Goal: Task Accomplishment & Management: Complete application form

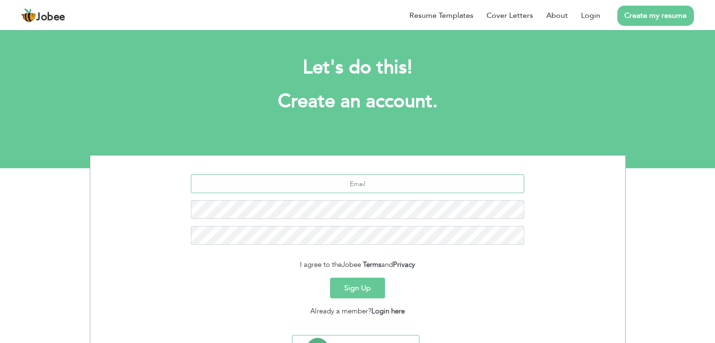
click at [378, 189] on input "text" at bounding box center [357, 183] width 333 height 19
type input "[EMAIL_ADDRESS][DOMAIN_NAME]"
click at [590, 16] on link "Login" at bounding box center [590, 15] width 19 height 11
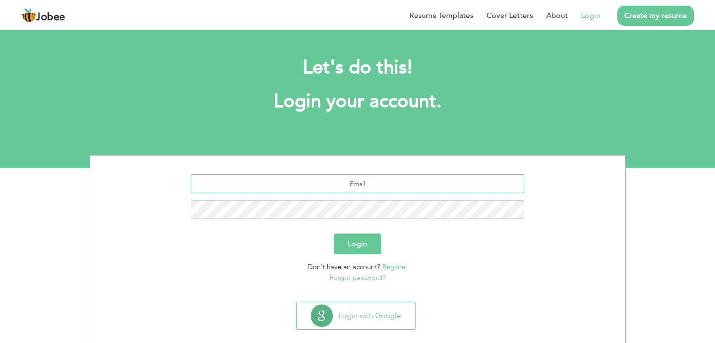
click at [391, 186] on input "text" at bounding box center [357, 183] width 333 height 19
type input "[EMAIL_ADDRESS][DOMAIN_NAME]"
click at [357, 238] on button "Login" at bounding box center [358, 244] width 48 height 21
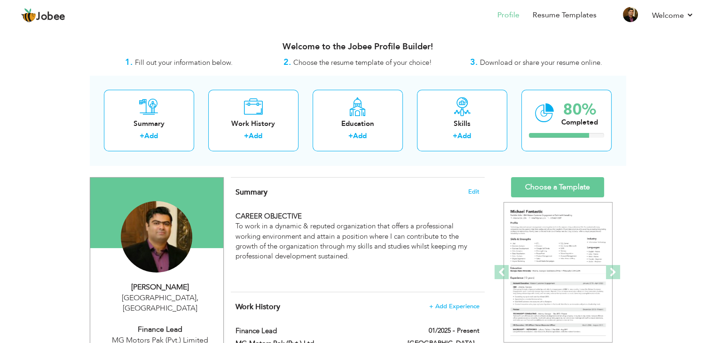
drag, startPoint x: 721, startPoint y: 17, endPoint x: 568, endPoint y: 38, distance: 154.2
click at [568, 38] on div "Welcome to the Jobee Profile Builder!" at bounding box center [358, 45] width 536 height 24
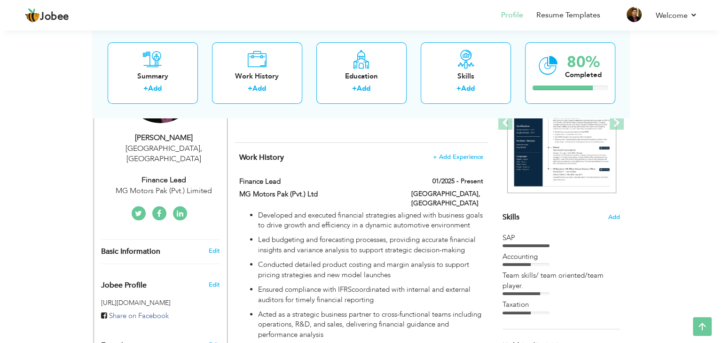
scroll to position [151, 0]
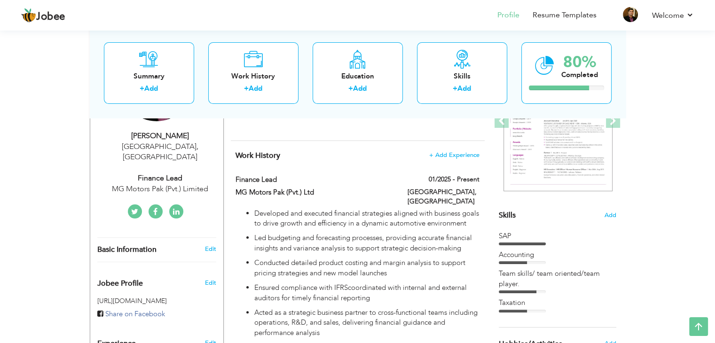
click at [158, 173] on div "Finance Lead" at bounding box center [160, 178] width 126 height 11
type input "ZAIN"
type input "ALI"
type input "0302 6252693"
select select "number:166"
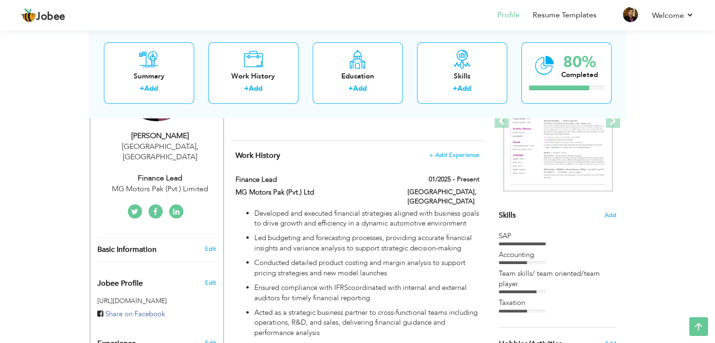
type input "[GEOGRAPHIC_DATA]"
select select "number:10"
type input "MG Motors Pak (Pvt.) Limited"
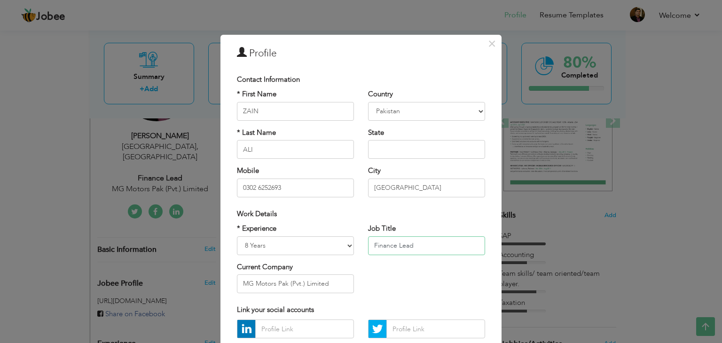
click at [418, 248] on input "Finance Lead" at bounding box center [426, 246] width 117 height 19
type input "Finance Business Partner"
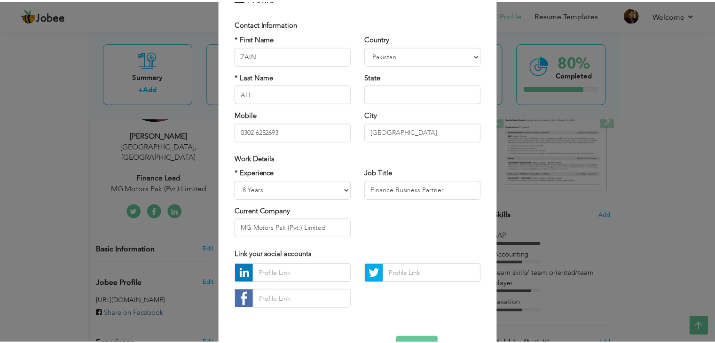
scroll to position [85, 0]
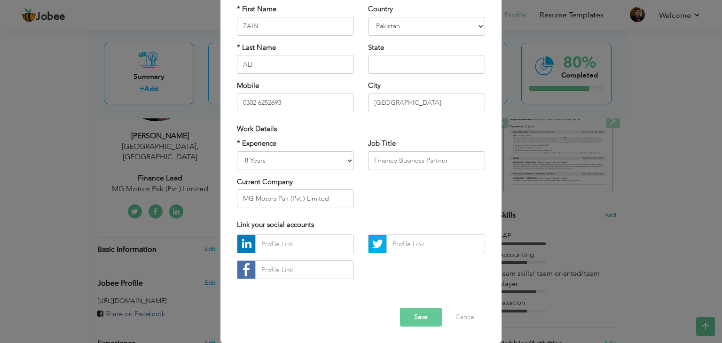
click at [424, 322] on button "Save" at bounding box center [421, 317] width 42 height 19
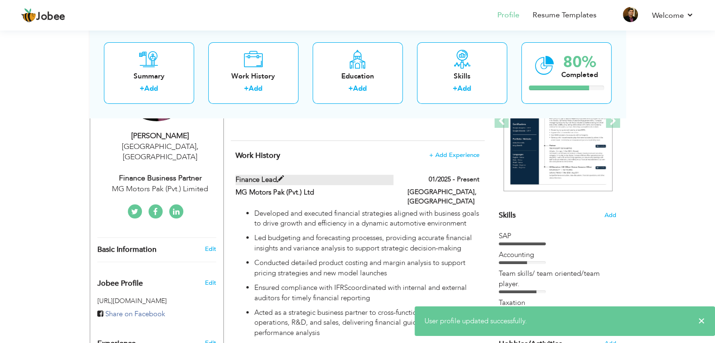
click at [250, 181] on label "Finance Lead" at bounding box center [315, 180] width 158 height 10
type input "Finance Lead"
type input "MG Motors Pak (Pvt.) Ltd"
type input "01/2025"
type input "[GEOGRAPHIC_DATA]"
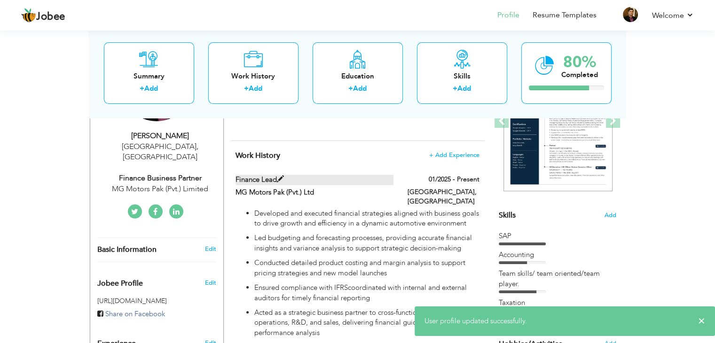
type input "[GEOGRAPHIC_DATA]"
checkbox input "true"
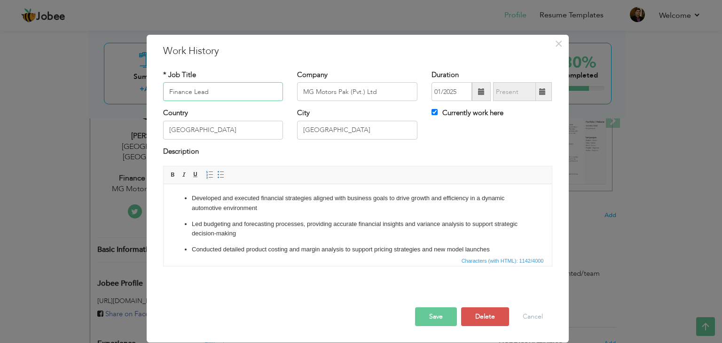
click at [219, 93] on input "Finance Lead" at bounding box center [223, 91] width 120 height 19
click at [436, 316] on button "Save" at bounding box center [436, 317] width 42 height 19
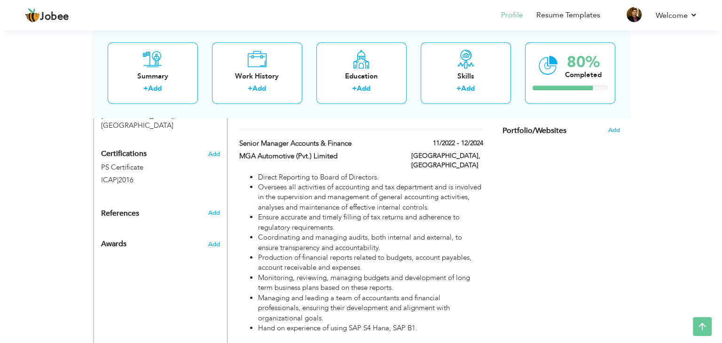
scroll to position [463, 0]
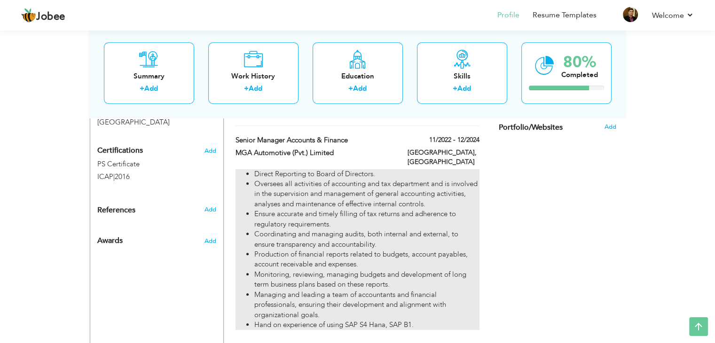
click at [354, 179] on li "Oversees all activities of accounting and tax department and is involved in the…" at bounding box center [366, 194] width 225 height 30
type input "Senior Manager Accounts & Finance"
type input "MGA Automotive (Pvt.) Limited"
type input "11/2022"
type input "12/2024"
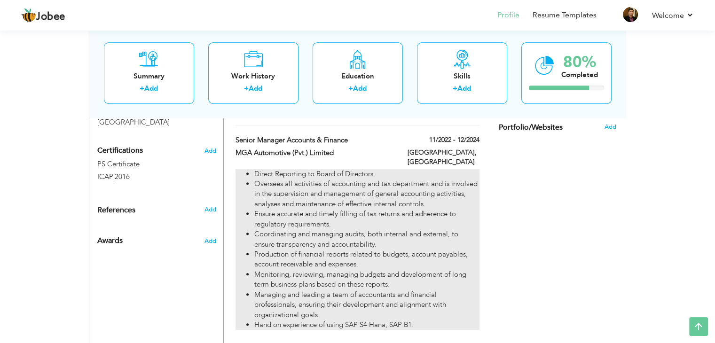
checkbox input "false"
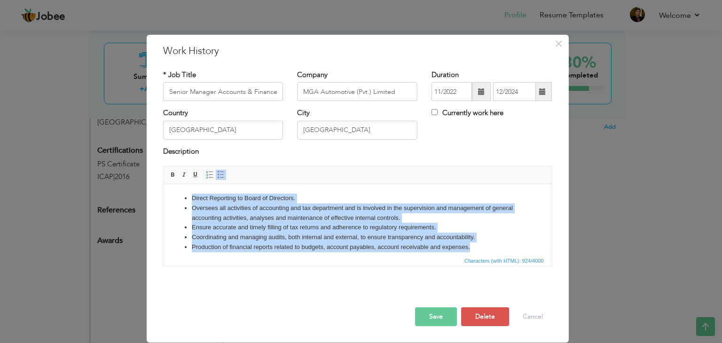
drag, startPoint x: 470, startPoint y: 249, endPoint x: 179, endPoint y: 197, distance: 295.4
click at [179, 197] on ul "​​​​Direct Reporting to Board of Directors. Oversees all activities of accounti…" at bounding box center [358, 243] width 370 height 98
copy ul "​​​​Direct Reporting to Board of Directors. Oversees all activities of accounti…"
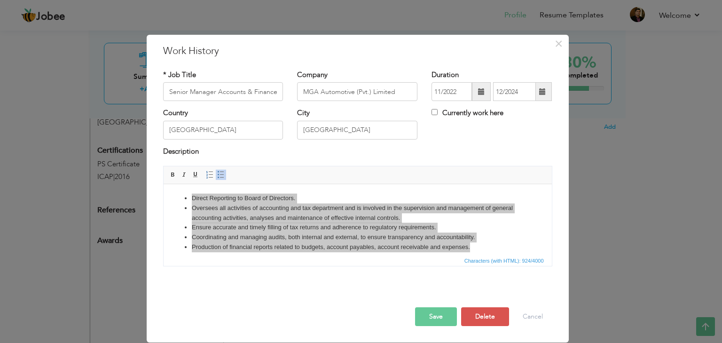
scroll to position [0, 0]
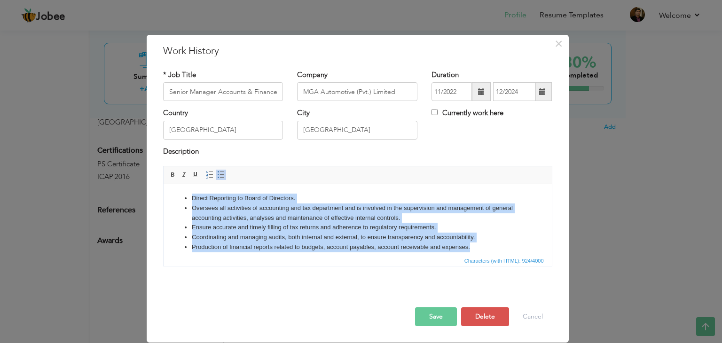
click at [210, 213] on li "Oversees all activities of accounting and tax department and is involved in the…" at bounding box center [357, 214] width 332 height 20
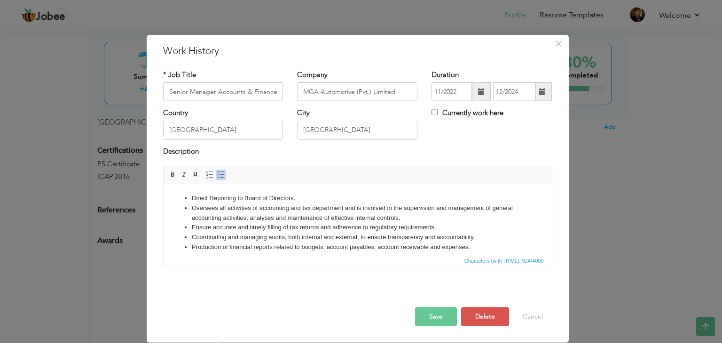
click at [469, 249] on li "Production of financial reports related to budgets, account payables, account r…" at bounding box center [357, 248] width 332 height 10
click at [299, 201] on li "​​​​Direct Reporting to Board of Directors." at bounding box center [357, 199] width 332 height 10
click at [210, 194] on li "​​​​Direct Reporting to Board of Directors." at bounding box center [357, 199] width 332 height 10
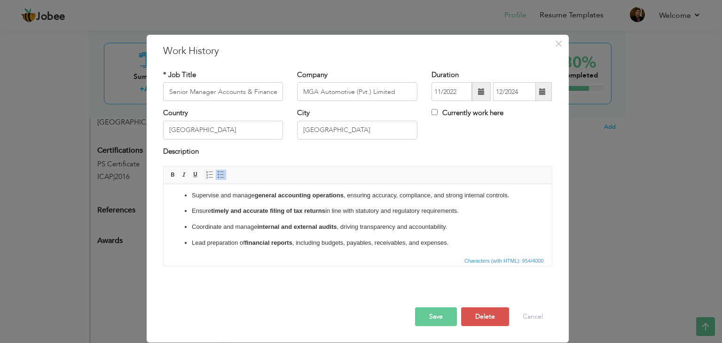
scroll to position [52, 0]
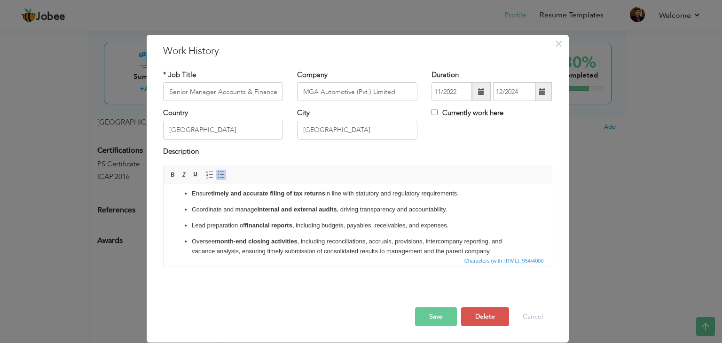
click at [210, 194] on p "Ensure timely and accurate filing of tax returns in line with statutory and reg…" at bounding box center [357, 194] width 332 height 10
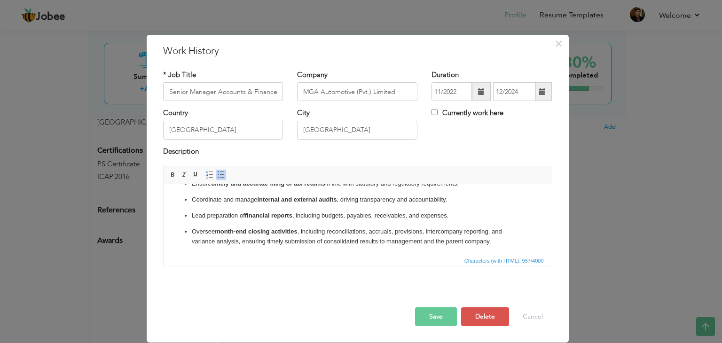
click at [219, 172] on span at bounding box center [221, 175] width 8 height 8
click at [171, 233] on html "​​​​ Report directly to the Board of Directors , with full responsibility for f…" at bounding box center [357, 197] width 388 height 150
click at [218, 176] on span at bounding box center [221, 175] width 8 height 8
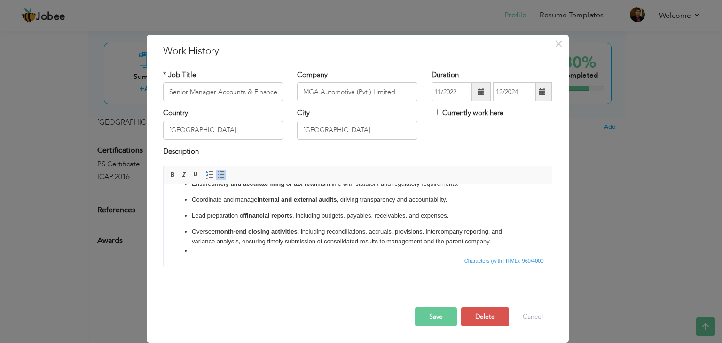
click at [194, 254] on li at bounding box center [357, 251] width 332 height 10
paste body
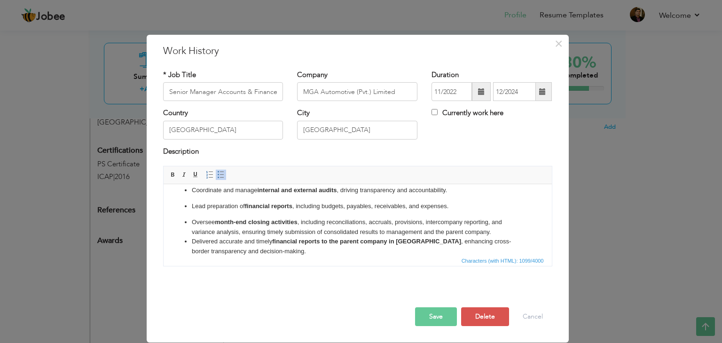
scroll to position [81, 0]
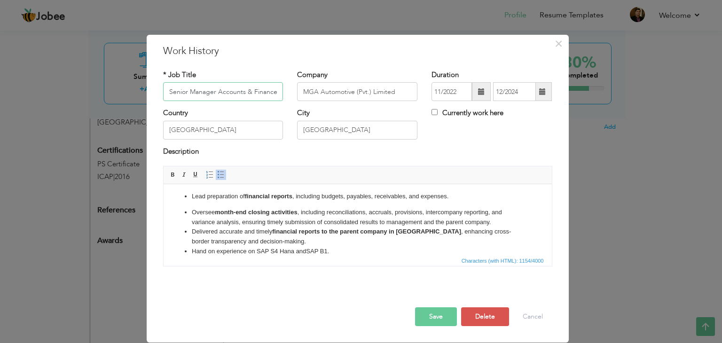
click at [280, 92] on input "Senior Manager Accounts & Finance" at bounding box center [223, 91] width 120 height 19
drag, startPoint x: 280, startPoint y: 92, endPoint x: 157, endPoint y: 93, distance: 123.2
click at [157, 93] on div "* Job Title Senior Manager Accounts & Finance" at bounding box center [223, 89] width 135 height 38
type input "Finance Business Partner"
click at [401, 93] on input "MGA Automotive (Pvt.) Limited" at bounding box center [357, 91] width 120 height 19
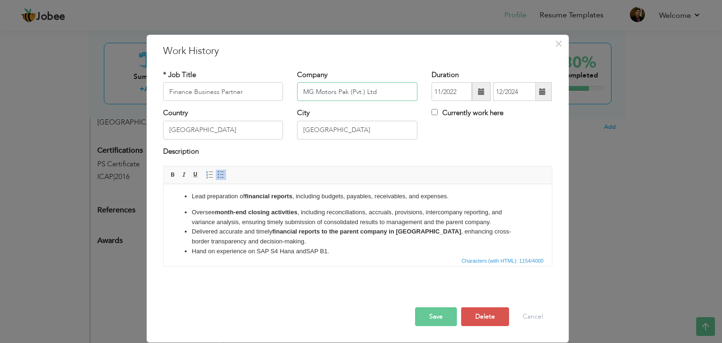
type input "MG Motors Pak (Pvt.) Ltd"
click at [478, 93] on span at bounding box center [481, 91] width 7 height 7
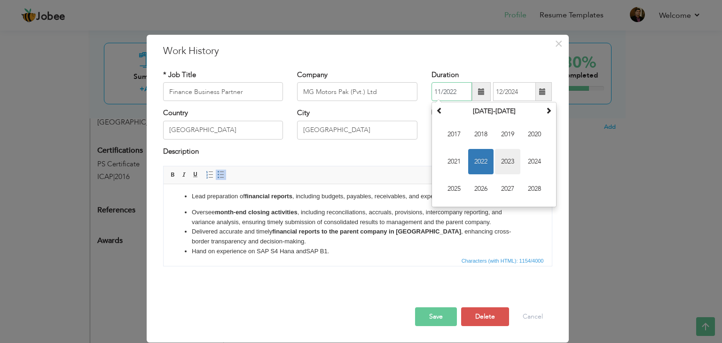
click at [501, 165] on span "2023" at bounding box center [507, 161] width 25 height 25
click at [458, 136] on span "Jan" at bounding box center [454, 134] width 25 height 25
type input "01/2023"
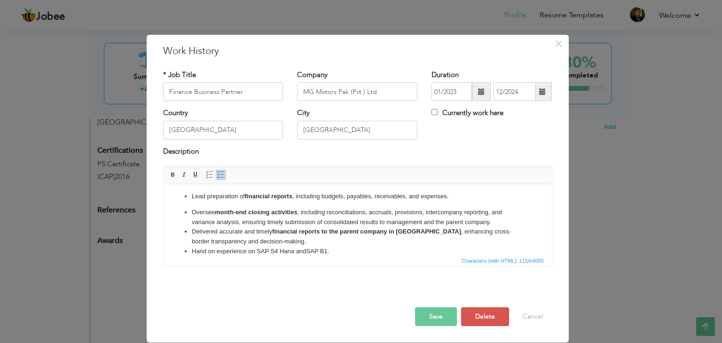
click at [544, 94] on span at bounding box center [542, 91] width 7 height 7
click at [437, 111] on input "Currently work here" at bounding box center [435, 112] width 6 height 6
checkbox input "true"
click at [430, 309] on button "Save" at bounding box center [436, 317] width 42 height 19
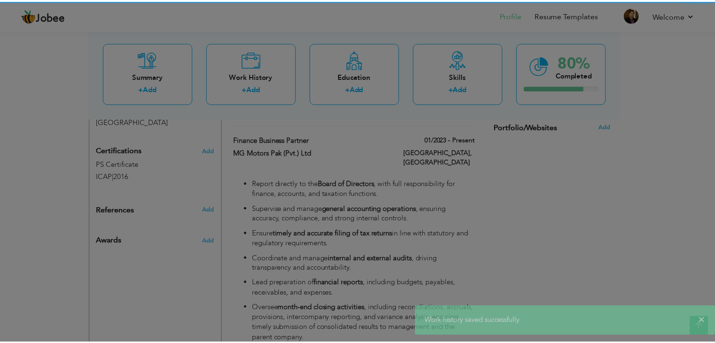
scroll to position [0, 0]
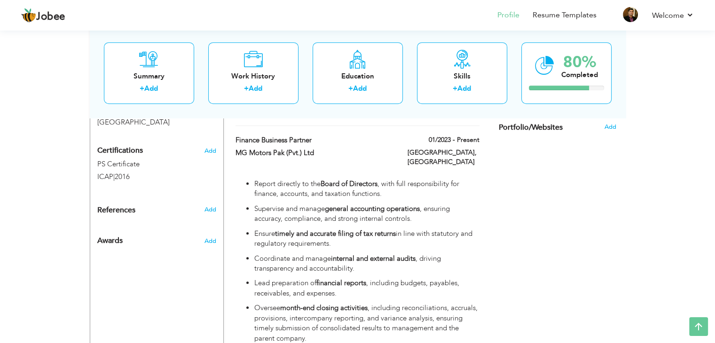
click at [626, 198] on div "View Resume Export PDF Profile Summary Public Link Experience Education Awards …" at bounding box center [357, 280] width 715 height 1431
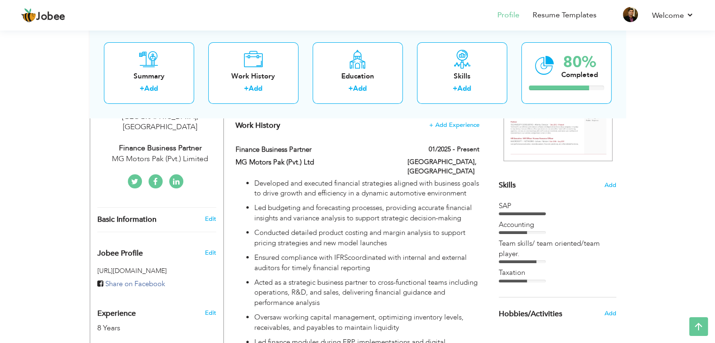
scroll to position [175, 0]
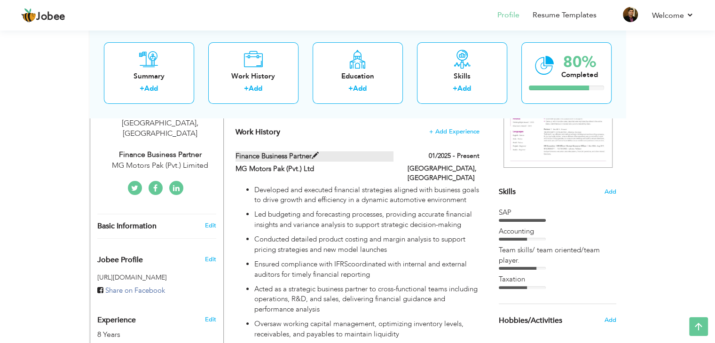
click at [301, 160] on label "Finance Business Partner" at bounding box center [315, 156] width 158 height 10
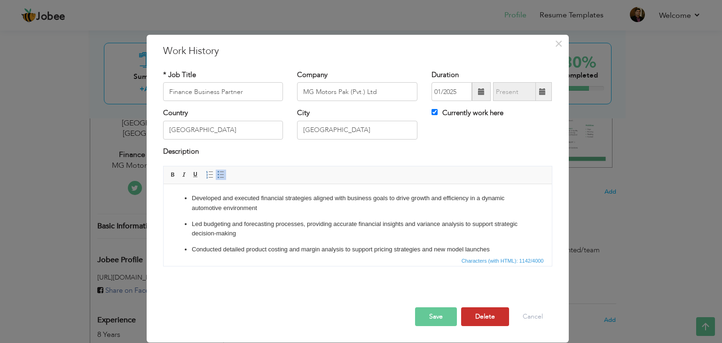
click at [478, 320] on button "Delete" at bounding box center [485, 317] width 48 height 19
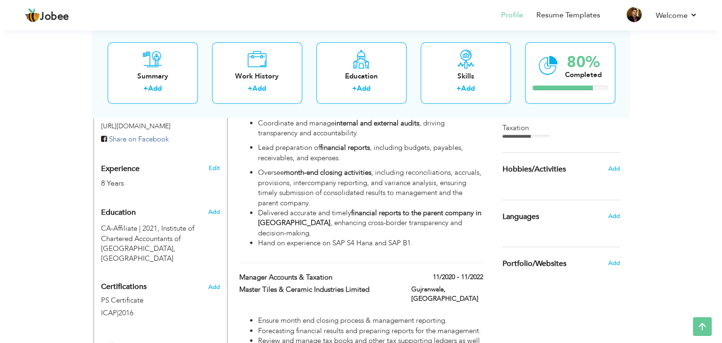
scroll to position [338, 0]
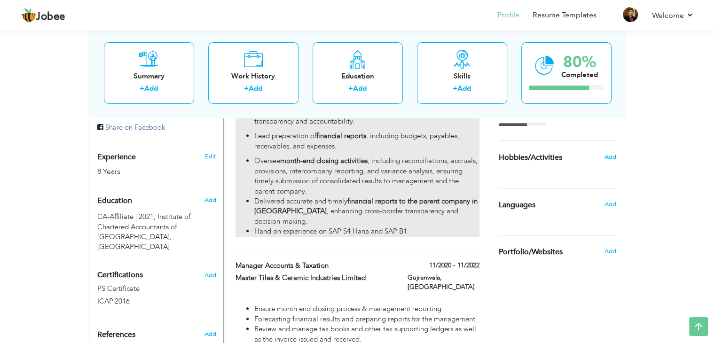
click at [438, 199] on li "Delivered accurate and timely financial reports to the parent company in [GEOGR…" at bounding box center [366, 212] width 225 height 30
type input "01/2023"
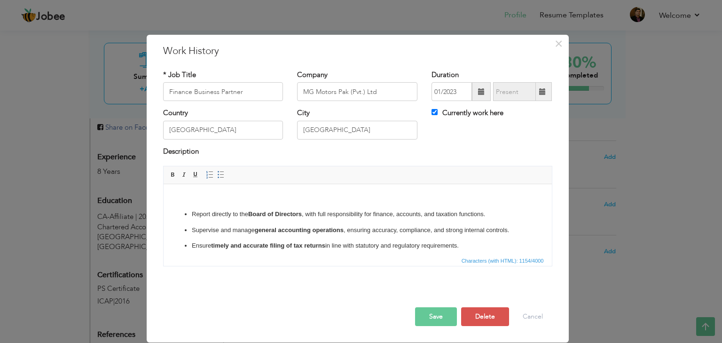
scroll to position [92, 0]
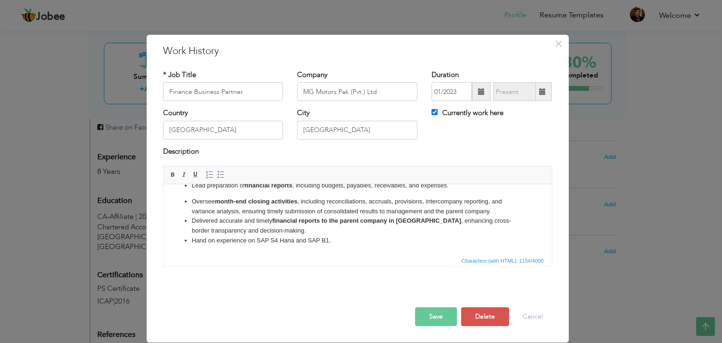
drag, startPoint x: 547, startPoint y: 200, endPoint x: 714, endPoint y: 450, distance: 300.0
click at [304, 235] on li "Delivered accurate and timely financial reports to the parent company in [GEOGR…" at bounding box center [357, 226] width 332 height 20
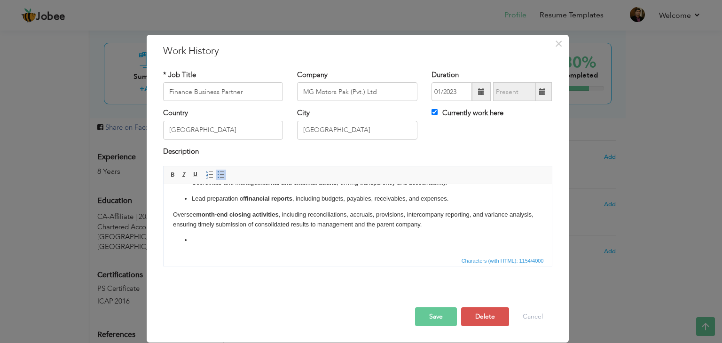
scroll to position [79, 0]
click at [523, 314] on button "Cancel" at bounding box center [533, 317] width 39 height 19
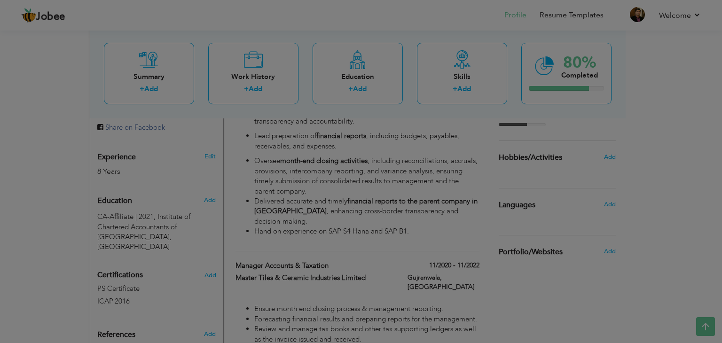
scroll to position [0, 0]
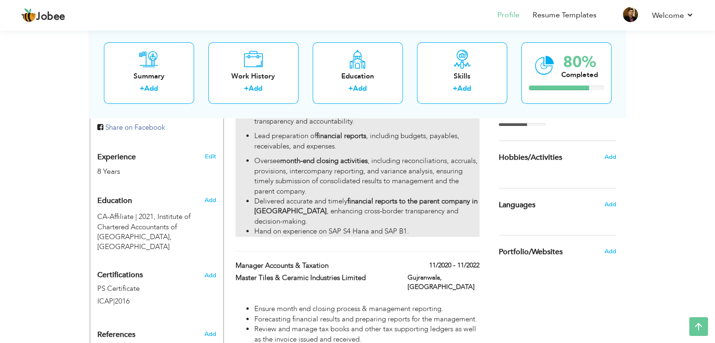
click at [413, 227] on li "Hand on experience on SAP S4 Hana and SAP B1." at bounding box center [366, 232] width 225 height 10
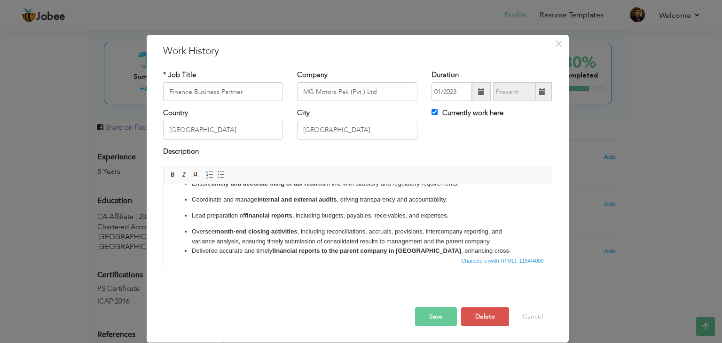
scroll to position [92, 0]
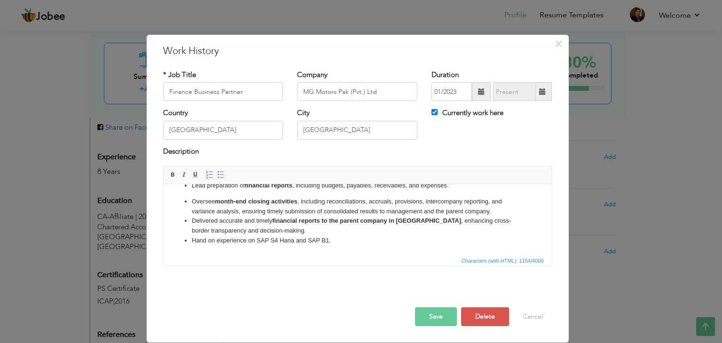
click at [324, 229] on li "Delivered accurate and timely financial reports to the parent company in [GEOGR…" at bounding box center [357, 226] width 332 height 20
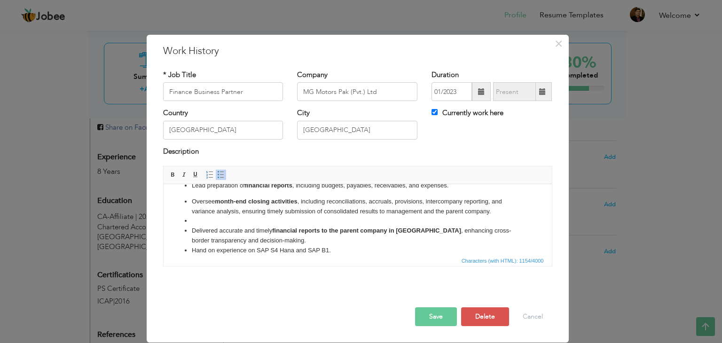
click at [314, 246] on li "Hand on experience on SAP S4 Hana and SAP B1." at bounding box center [357, 251] width 332 height 10
click at [295, 236] on li "Delivered accurate and timely financial reports to the parent company in [GEOGR…" at bounding box center [357, 236] width 332 height 20
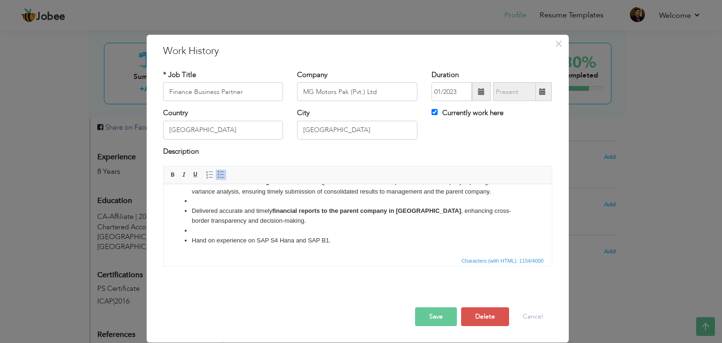
click at [182, 199] on ul "Report directly to the Board of Directors , with full responsibility for financ…" at bounding box center [358, 172] width 370 height 148
click at [188, 200] on ul "Report directly to the Board of Directors , with full responsibility for financ…" at bounding box center [358, 172] width 370 height 148
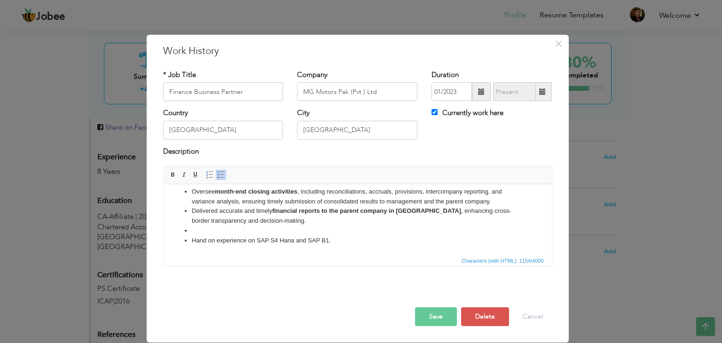
scroll to position [79, 0]
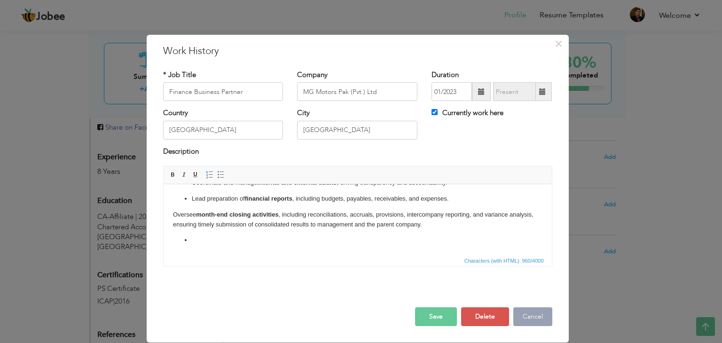
click at [536, 320] on button "Cancel" at bounding box center [533, 317] width 39 height 19
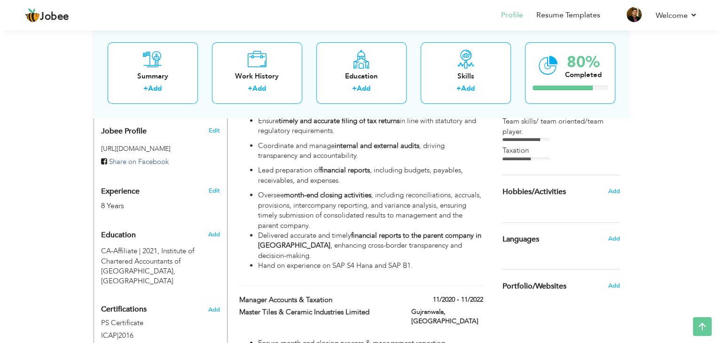
scroll to position [249, 0]
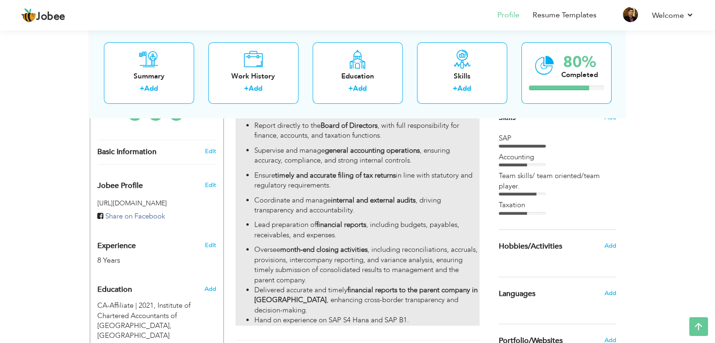
click at [424, 185] on ul "Report directly to the Board of Directors , with full responsibility for financ…" at bounding box center [358, 223] width 244 height 205
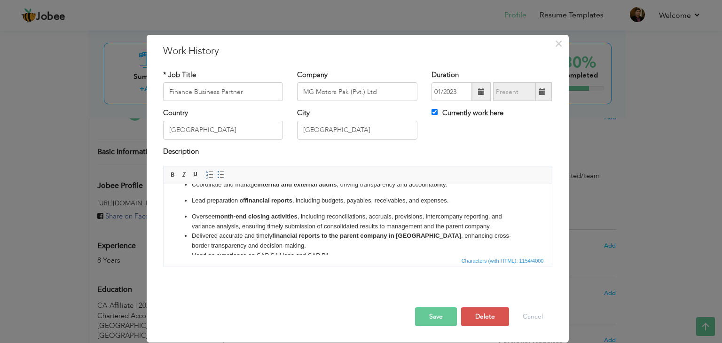
scroll to position [79, 0]
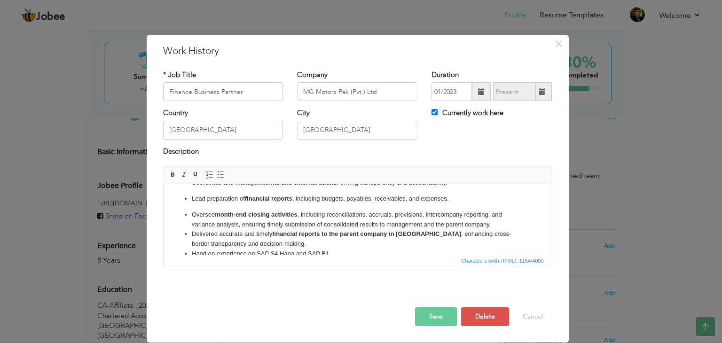
click at [492, 231] on li "Delivered accurate and timely financial reports to the parent company in [GEOGR…" at bounding box center [357, 240] width 332 height 20
click at [498, 227] on li "Oversee month-end closing activities , including reconciliations, accruals, pro…" at bounding box center [357, 220] width 332 height 20
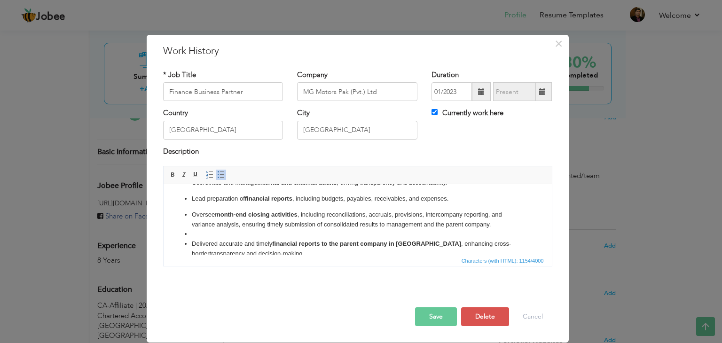
scroll to position [91, 0]
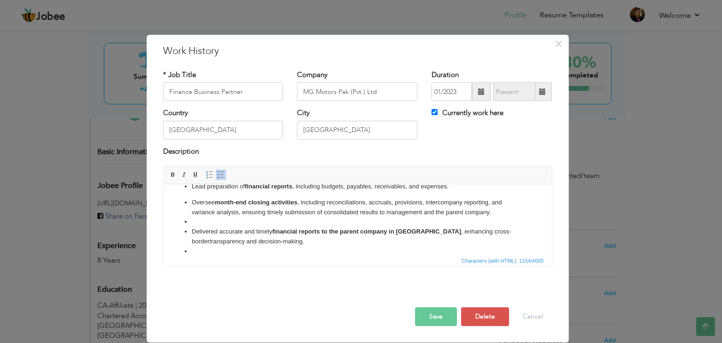
click at [436, 312] on button "Save" at bounding box center [436, 317] width 42 height 19
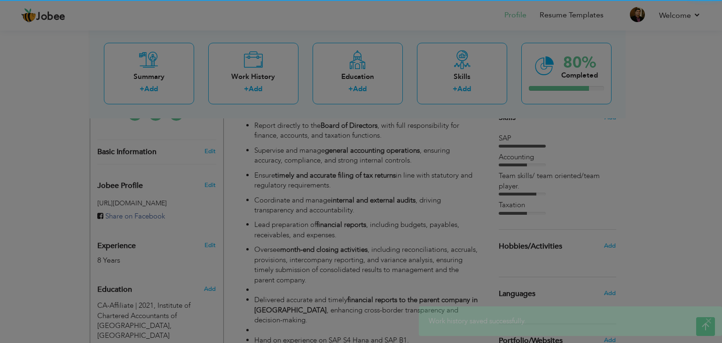
scroll to position [0, 0]
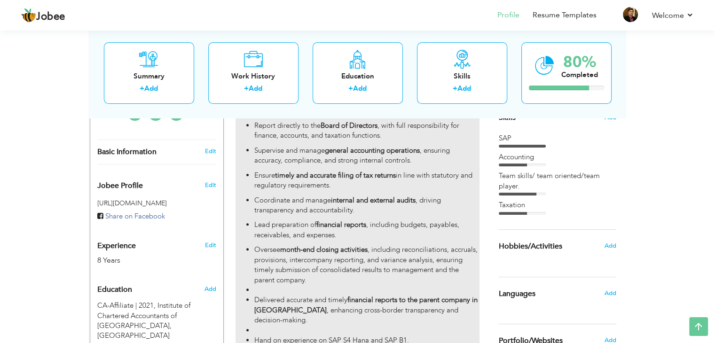
click at [258, 285] on li at bounding box center [366, 290] width 225 height 10
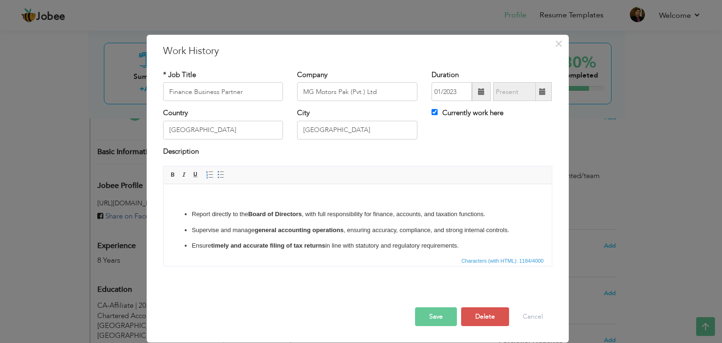
scroll to position [112, 0]
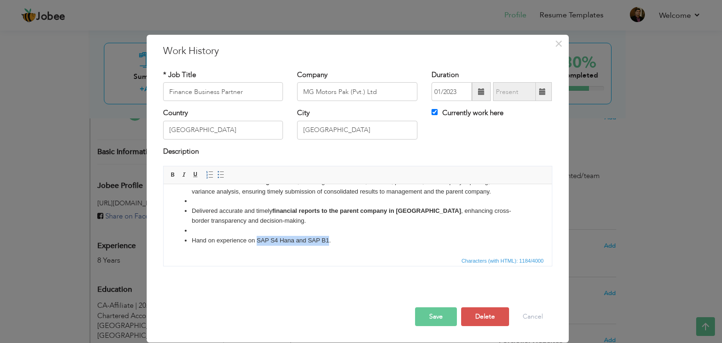
drag, startPoint x: 329, startPoint y: 241, endPoint x: 256, endPoint y: 246, distance: 73.0
click at [256, 246] on html "​​​​ Report directly to the Board of Directors , with full responsibility for f…" at bounding box center [357, 163] width 388 height 182
click at [341, 226] on li at bounding box center [357, 231] width 332 height 10
click at [306, 241] on strong "SAP S4 Hana and SAP B1" at bounding box center [291, 240] width 74 height 7
click at [193, 230] on li at bounding box center [357, 231] width 332 height 10
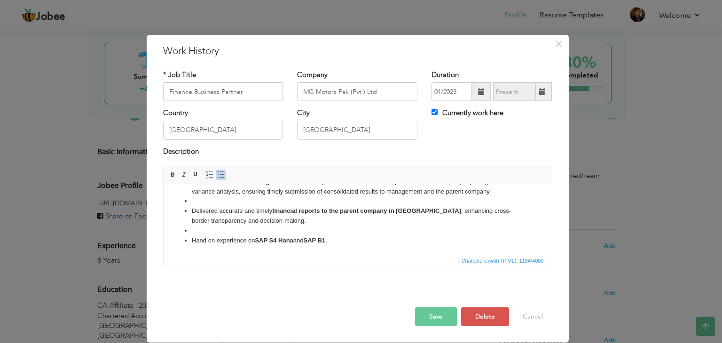
click at [221, 176] on span at bounding box center [221, 175] width 8 height 8
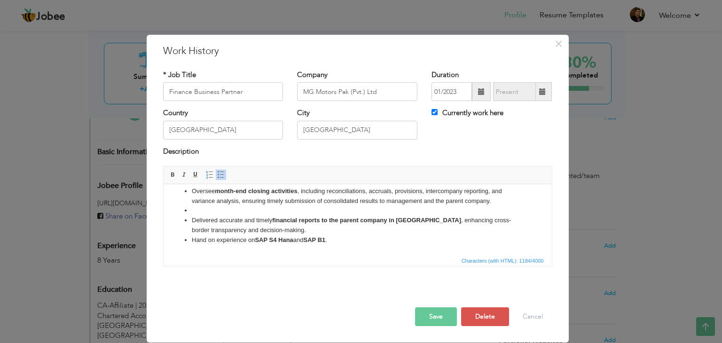
scroll to position [102, 0]
click at [221, 176] on span at bounding box center [221, 175] width 8 height 8
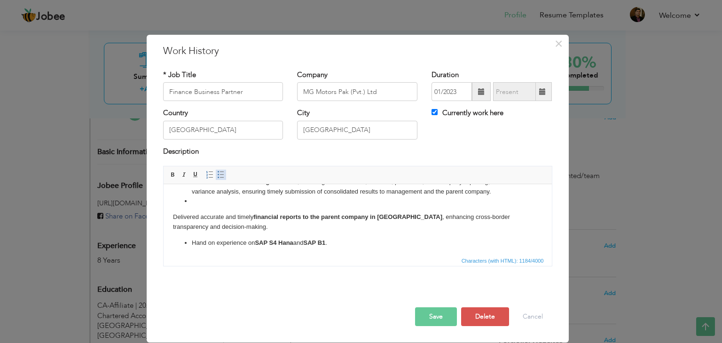
click at [221, 176] on span at bounding box center [221, 175] width 8 height 8
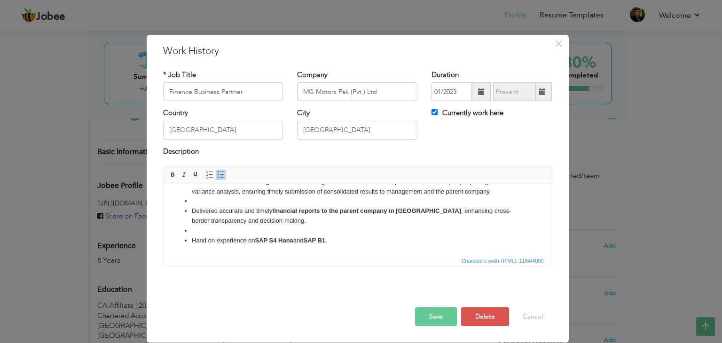
click at [220, 177] on span at bounding box center [221, 175] width 8 height 8
click at [217, 176] on span at bounding box center [221, 175] width 8 height 8
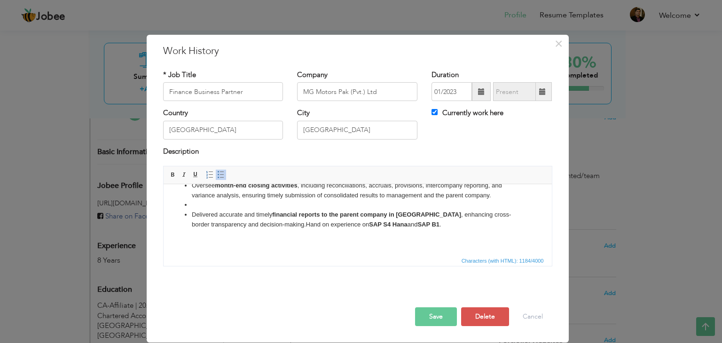
scroll to position [113, 0]
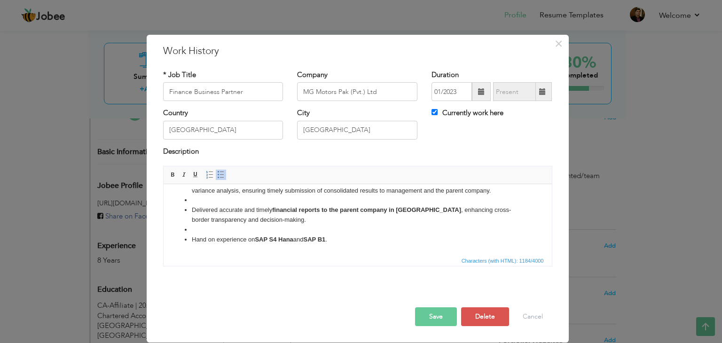
click at [217, 176] on span at bounding box center [221, 175] width 8 height 8
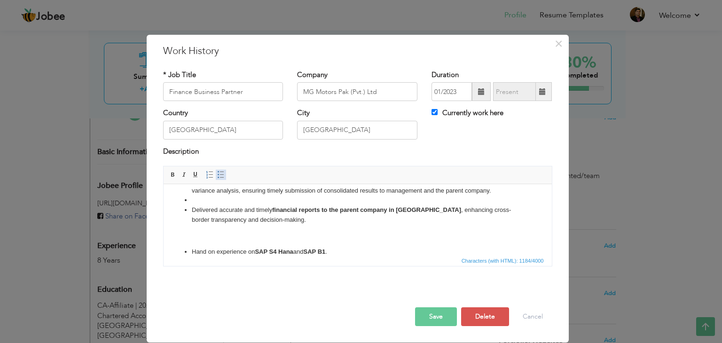
click at [217, 176] on span at bounding box center [221, 175] width 8 height 8
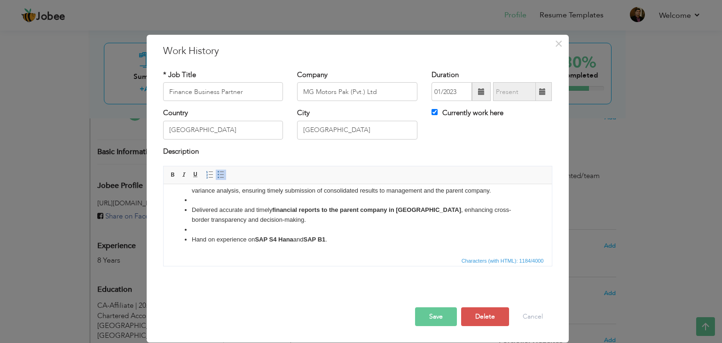
click at [217, 176] on span at bounding box center [221, 175] width 8 height 8
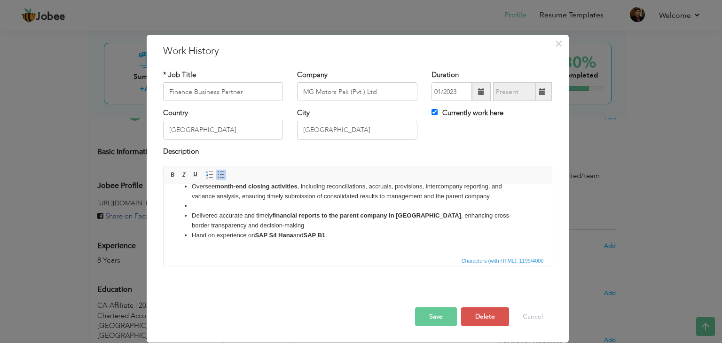
scroll to position [117, 0]
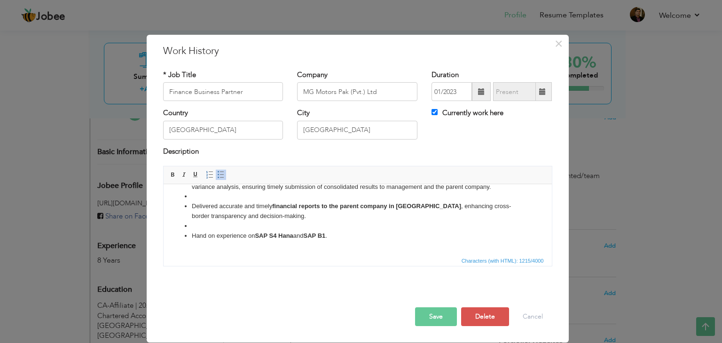
click at [188, 196] on ul "Report directly to the Board of Directors , with full responsibility for financ…" at bounding box center [358, 167] width 370 height 148
click at [191, 196] on li at bounding box center [357, 197] width 332 height 10
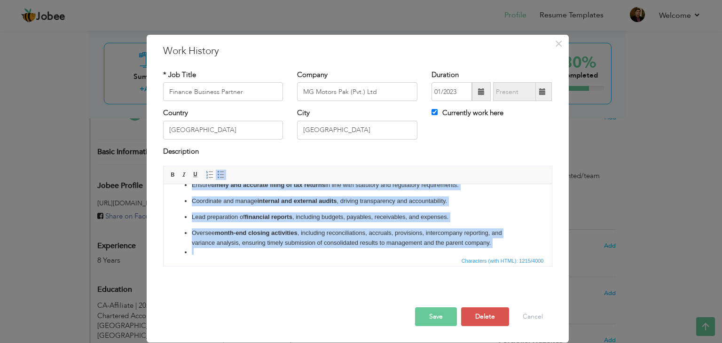
scroll to position [0, 0]
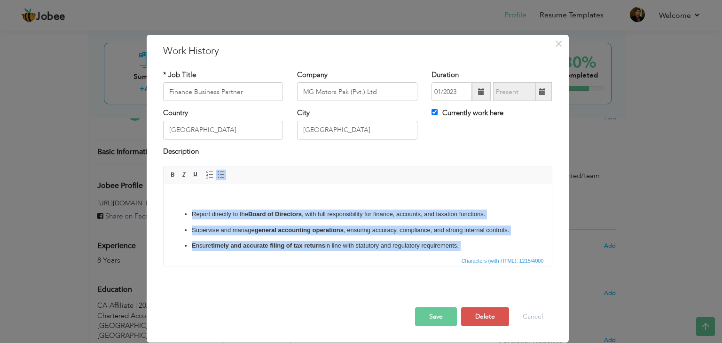
drag, startPoint x: 334, startPoint y: 237, endPoint x: 164, endPoint y: 169, distance: 183.4
click at [164, 184] on html "​​​​ Report directly to the Board of Directors , with full responsibility for f…" at bounding box center [357, 288] width 388 height 208
copy body "​​​​ Report directly to the Board of Directors , with full responsibility for f…"
click at [481, 250] on p "Ensure timely and accurate filing of tax returns in line with statutory and reg…" at bounding box center [357, 246] width 332 height 10
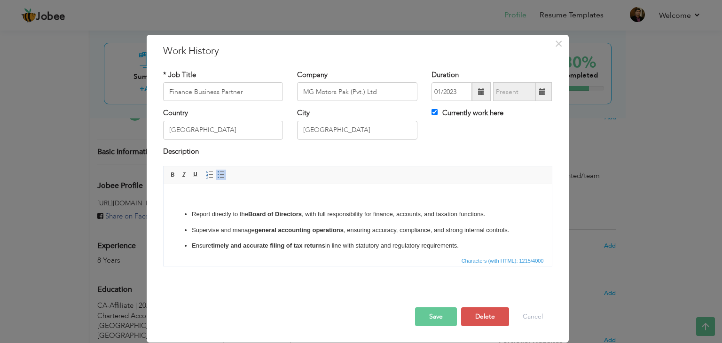
click at [192, 214] on p "Report directly to the Board of Directors , with full responsibility for financ…" at bounding box center [357, 215] width 332 height 10
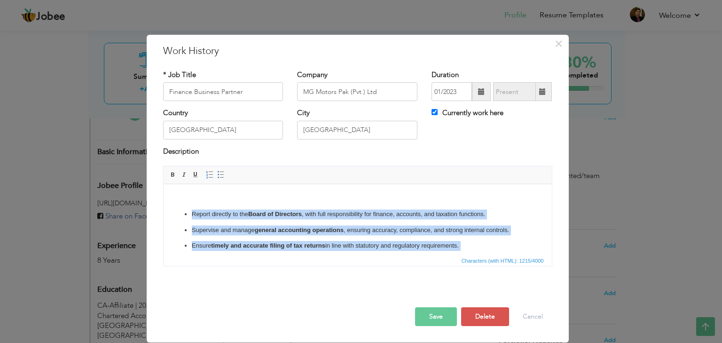
drag, startPoint x: 342, startPoint y: 232, endPoint x: 182, endPoint y: 167, distance: 173.4
click at [182, 184] on html "​​​​ Report directly to the Board of Directors , with full responsibility for f…" at bounding box center [357, 288] width 388 height 208
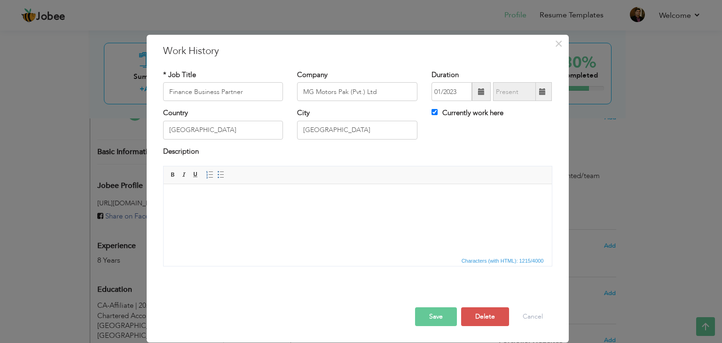
click at [182, 167] on span "Editor toolbars Basic Styles Bold Italic Underline Paragraph Insert/Remove Numb…" at bounding box center [358, 175] width 388 height 18
click at [191, 207] on body "​​​​" at bounding box center [358, 204] width 370 height 20
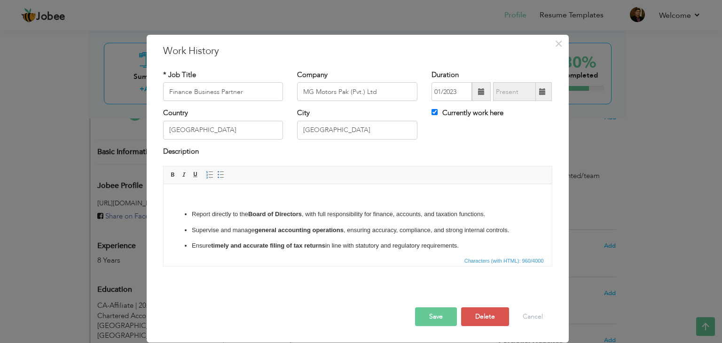
click at [175, 200] on body "​​​​ Report directly to the Board of Directors , with full responsibility for f…" at bounding box center [358, 259] width 370 height 131
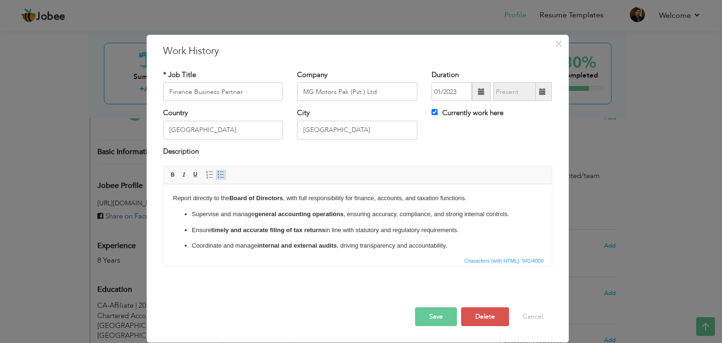
click at [219, 174] on span at bounding box center [221, 175] width 8 height 8
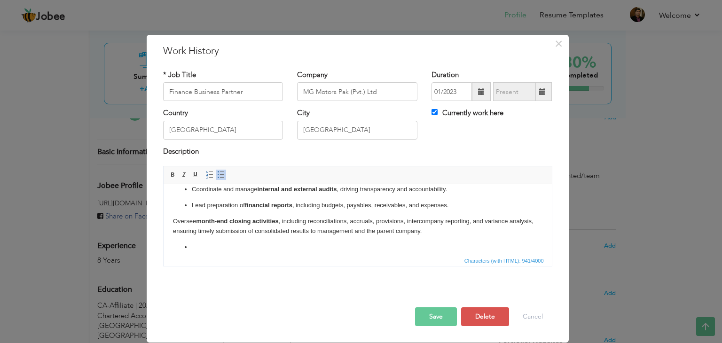
scroll to position [63, 0]
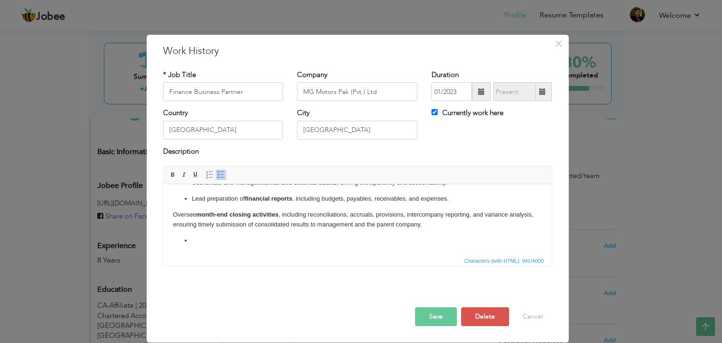
click at [169, 211] on html "​ Report directly to the Board of Directors , with full responsibility for fina…" at bounding box center [357, 188] width 388 height 134
click at [221, 171] on span at bounding box center [221, 175] width 8 height 8
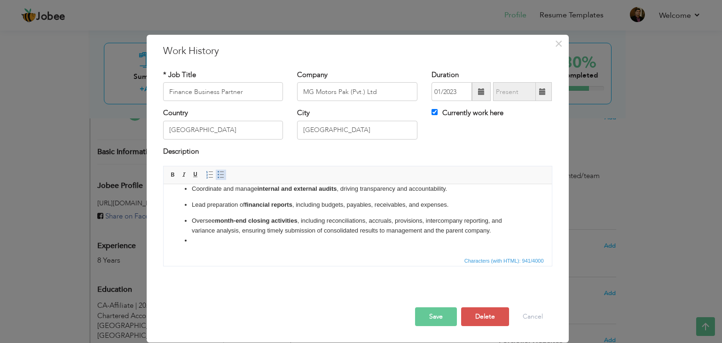
scroll to position [56, 0]
click at [194, 244] on li at bounding box center [357, 242] width 332 height 10
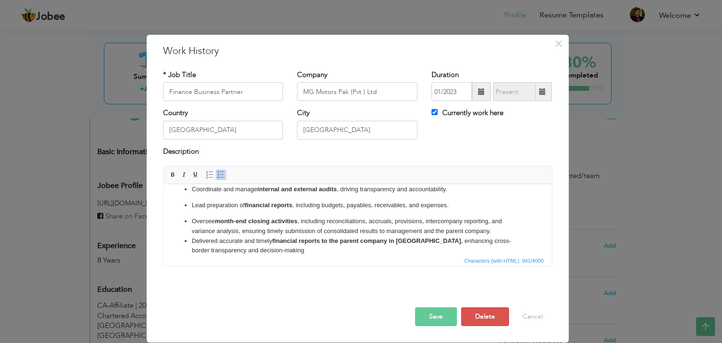
scroll to position [63, 0]
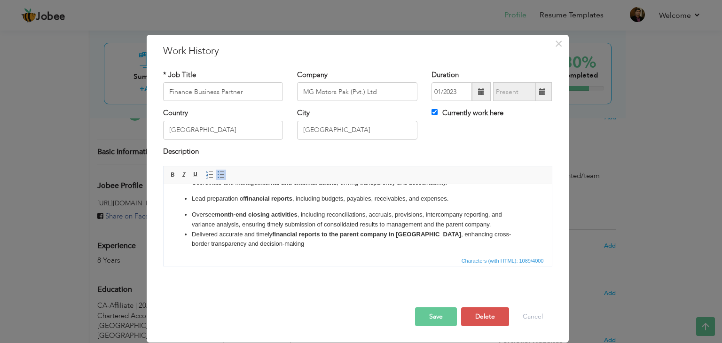
click at [497, 230] on li "Delivered accurate and timely financial reports to the parent company in [GEOGR…" at bounding box center [357, 240] width 332 height 20
click at [221, 175] on span at bounding box center [221, 175] width 8 height 8
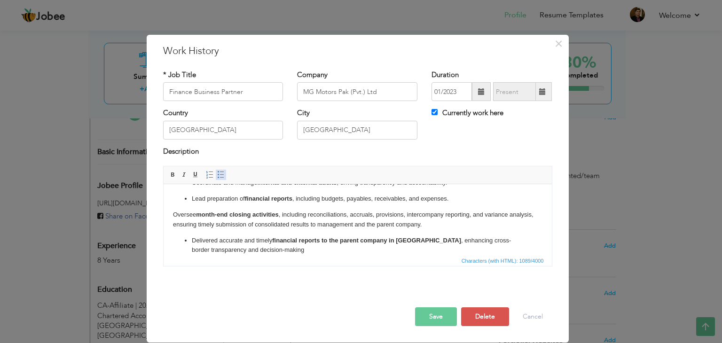
click at [221, 175] on span at bounding box center [221, 175] width 8 height 8
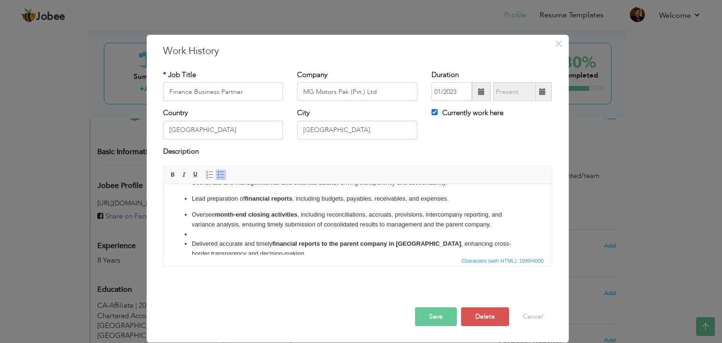
click at [221, 175] on span at bounding box center [221, 175] width 8 height 8
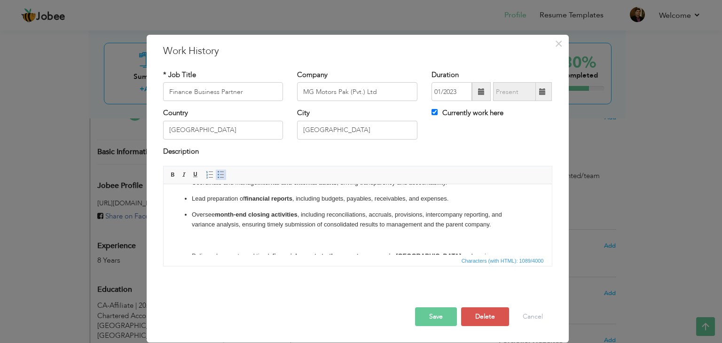
click at [221, 175] on span at bounding box center [221, 175] width 8 height 8
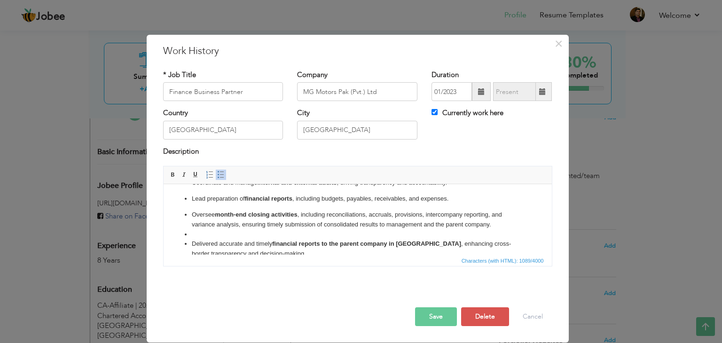
click at [221, 175] on span at bounding box center [221, 175] width 8 height 8
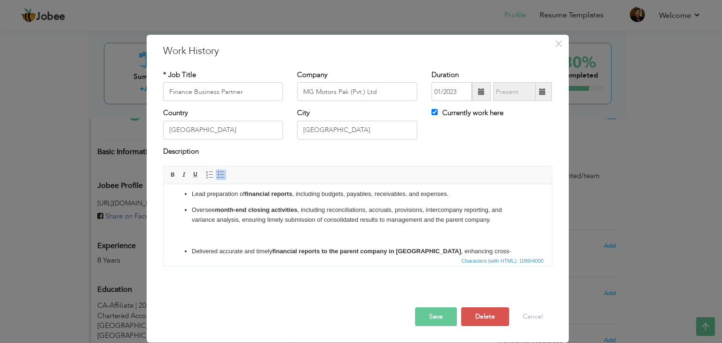
scroll to position [78, 0]
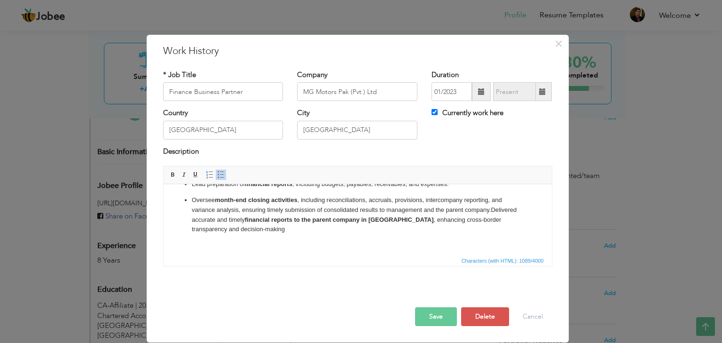
click at [221, 175] on span at bounding box center [221, 175] width 8 height 8
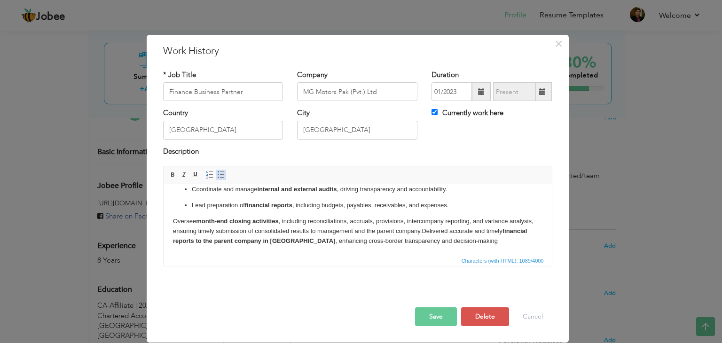
click at [221, 175] on span at bounding box center [221, 175] width 8 height 8
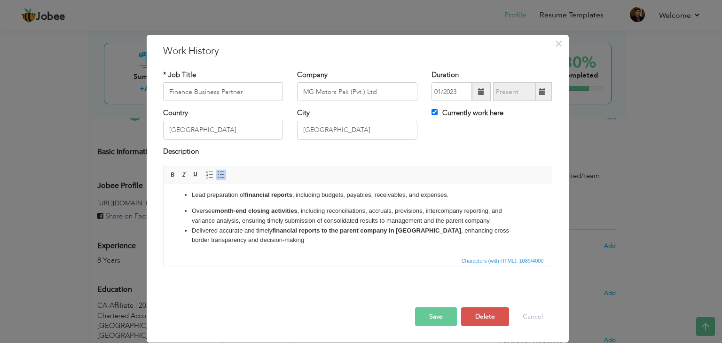
scroll to position [66, 0]
drag, startPoint x: 276, startPoint y: 241, endPoint x: 282, endPoint y: 231, distance: 12.0
click at [295, 254] on html "​ Report directly to the Board of Directors , with full responsibility for fina…" at bounding box center [357, 186] width 388 height 137
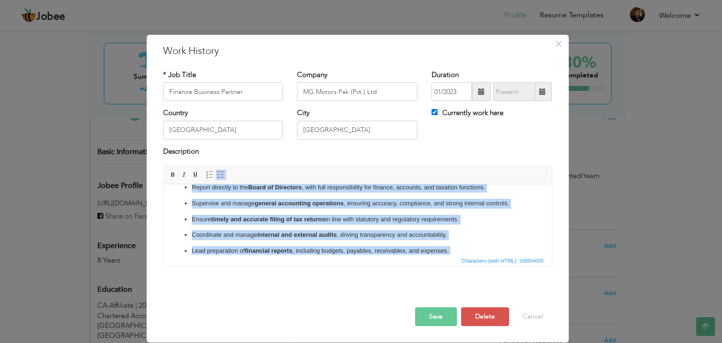
scroll to position [0, 0]
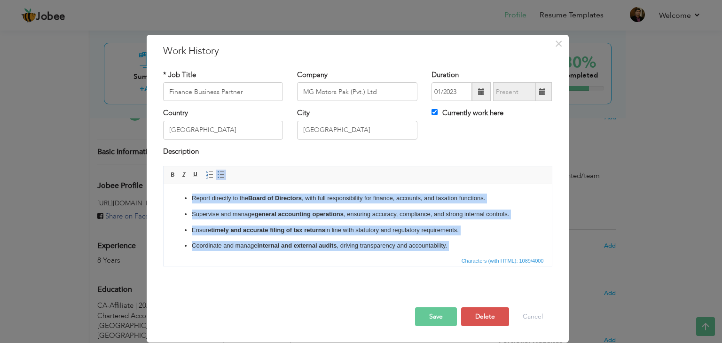
drag, startPoint x: 285, startPoint y: 239, endPoint x: 320, endPoint y: 350, distance: 116.9
click at [163, 184] on html "​ Report directly to the Board of Directors , with full responsibility for fina…" at bounding box center [357, 252] width 388 height 137
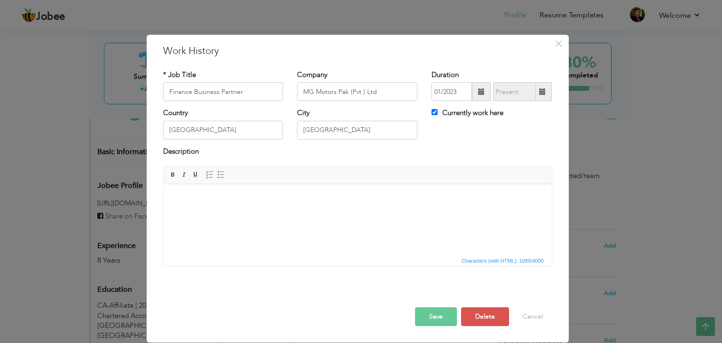
scroll to position [87, 0]
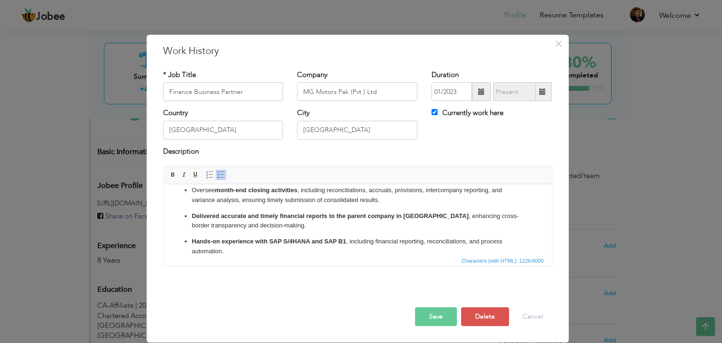
click at [442, 318] on button "Save" at bounding box center [436, 317] width 42 height 19
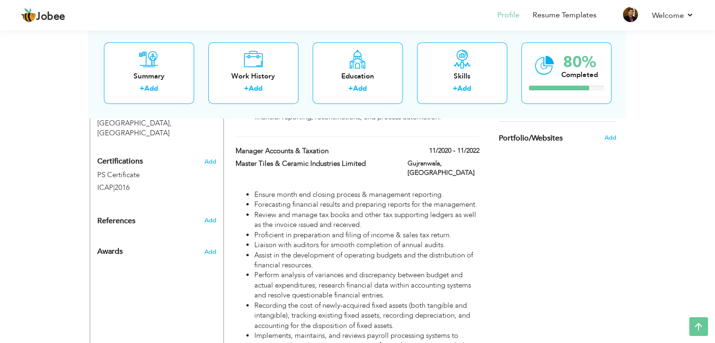
scroll to position [449, 0]
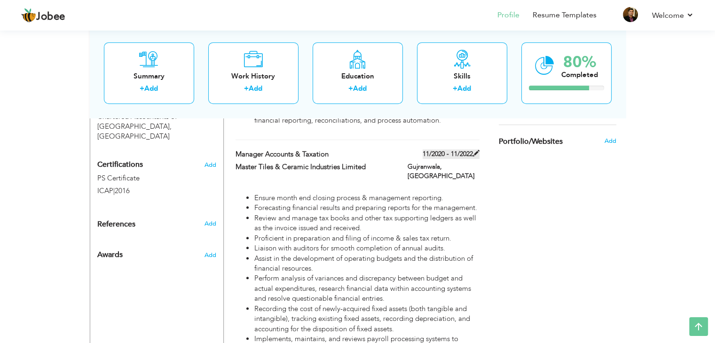
click at [464, 150] on label "11/2020 - 11/2022" at bounding box center [451, 154] width 57 height 9
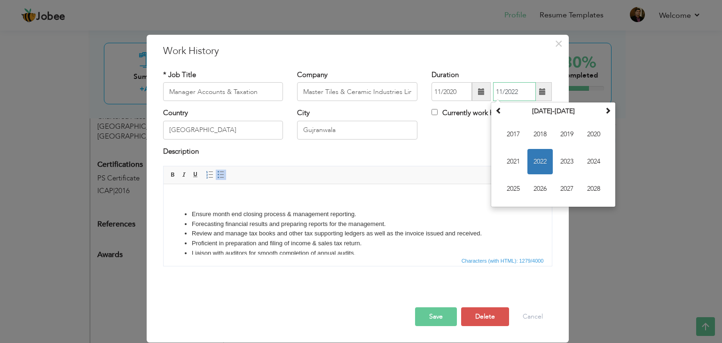
click at [505, 93] on input "11/2022" at bounding box center [514, 91] width 43 height 19
click at [503, 90] on input "11/2022" at bounding box center [514, 91] width 43 height 19
type input "12/2022"
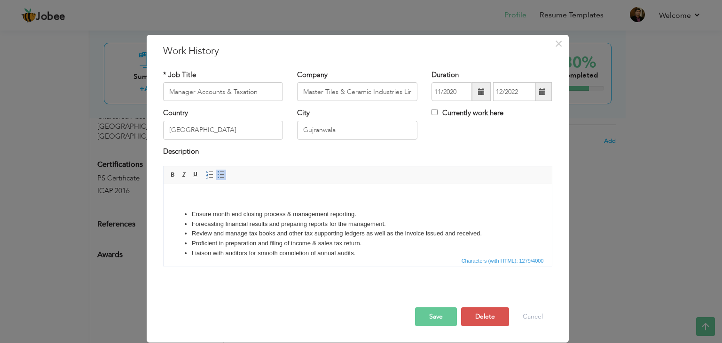
click at [440, 317] on button "Save" at bounding box center [436, 317] width 42 height 19
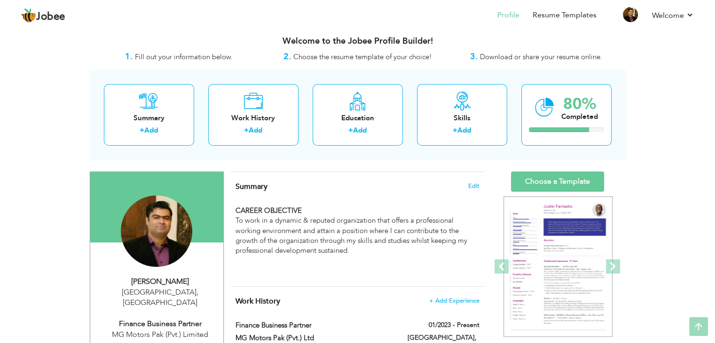
scroll to position [0, 0]
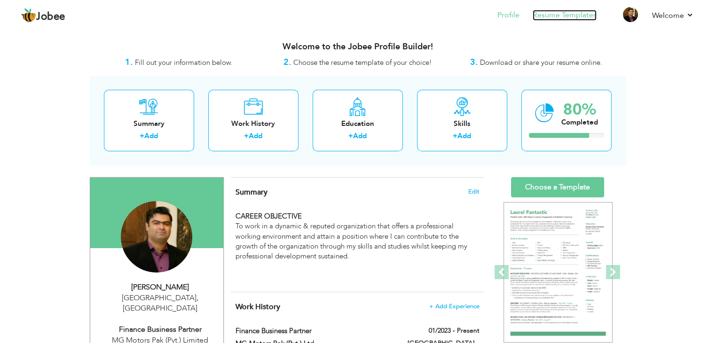
click at [547, 16] on link "Resume Templates" at bounding box center [565, 15] width 64 height 11
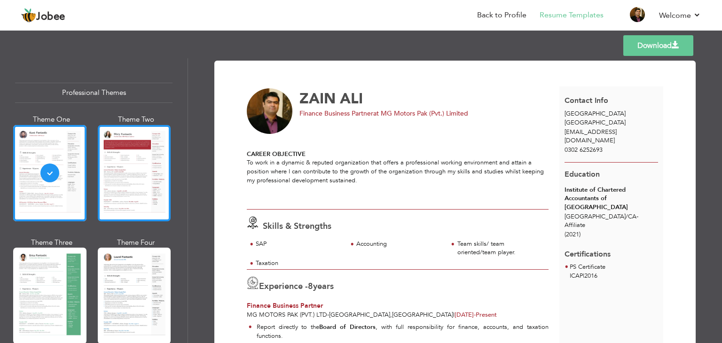
click at [134, 155] on div at bounding box center [134, 173] width 73 height 96
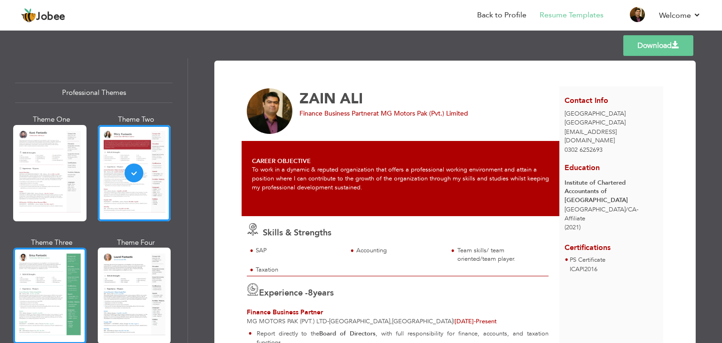
click at [41, 281] on div at bounding box center [49, 296] width 73 height 96
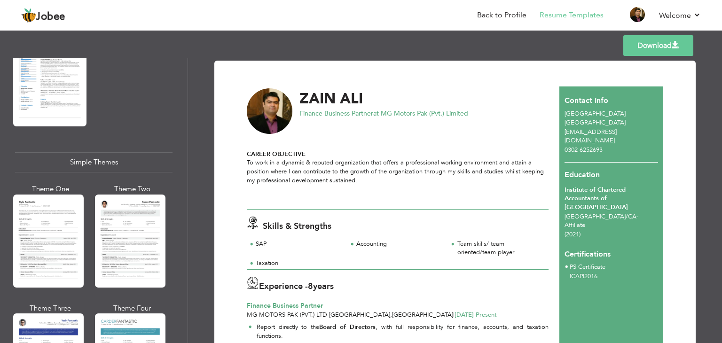
scroll to position [1634, 0]
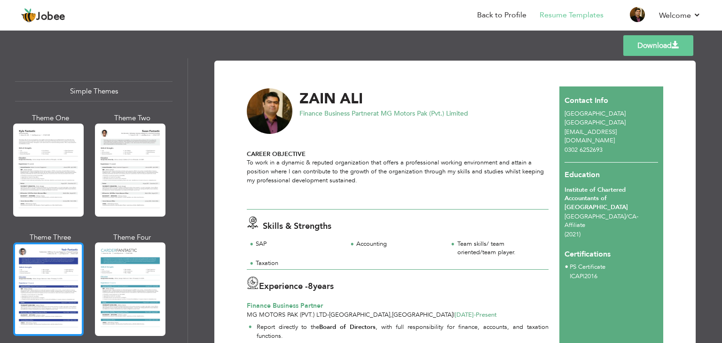
click at [60, 282] on div at bounding box center [48, 289] width 71 height 93
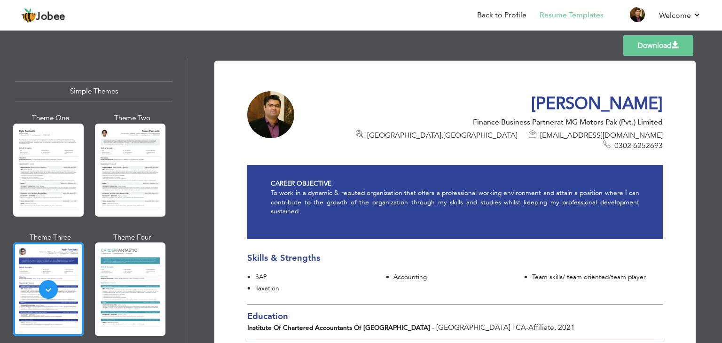
drag, startPoint x: 719, startPoint y: 98, endPoint x: 722, endPoint y: 110, distance: 12.7
click at [722, 110] on div "Download ZAIN ALI Finance Business Partner at MG Motors Pak (Pvt.) Limited Laho…" at bounding box center [455, 200] width 534 height 285
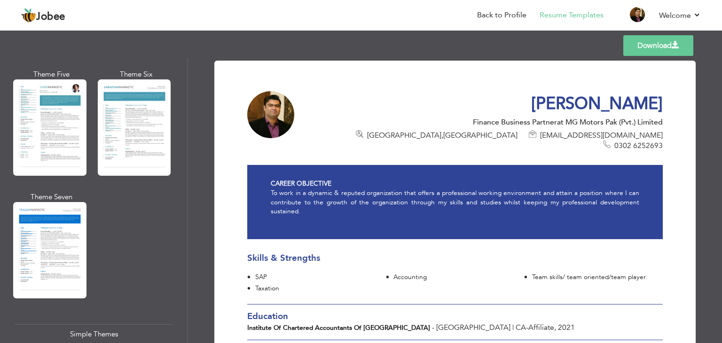
scroll to position [1355, 0]
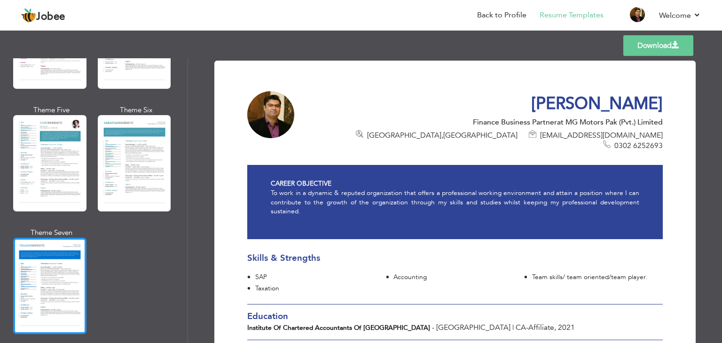
click at [35, 278] on div at bounding box center [49, 286] width 73 height 96
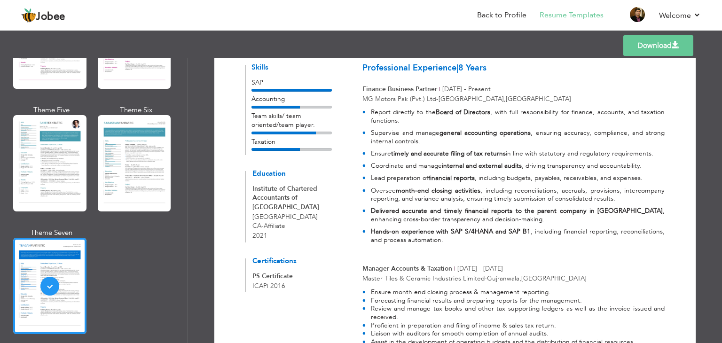
scroll to position [0, 0]
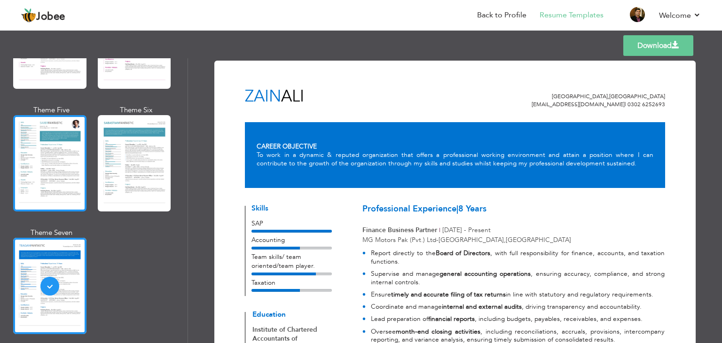
click at [56, 160] on div at bounding box center [49, 163] width 73 height 96
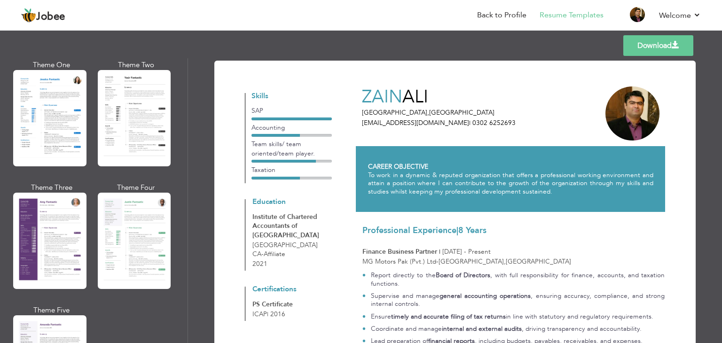
scroll to position [750, 0]
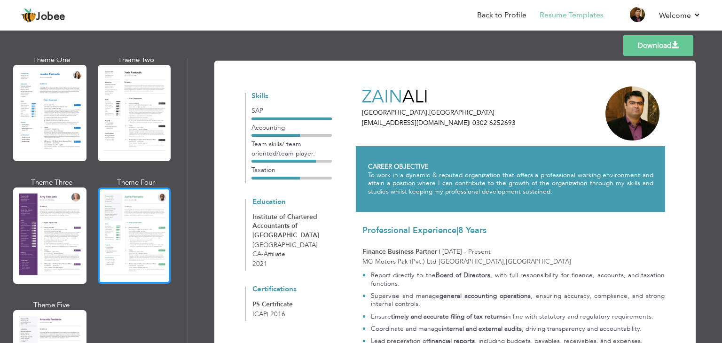
click at [150, 202] on div at bounding box center [134, 236] width 73 height 96
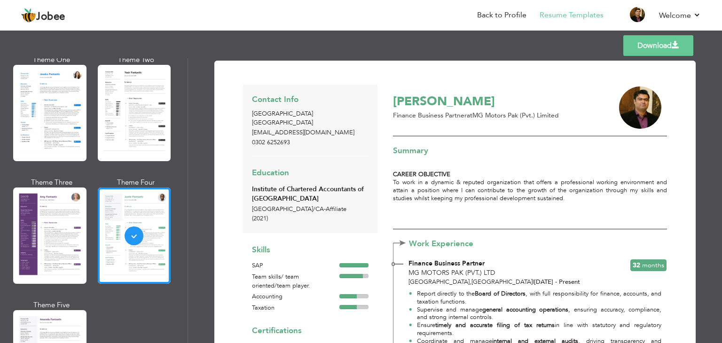
scroll to position [489, 0]
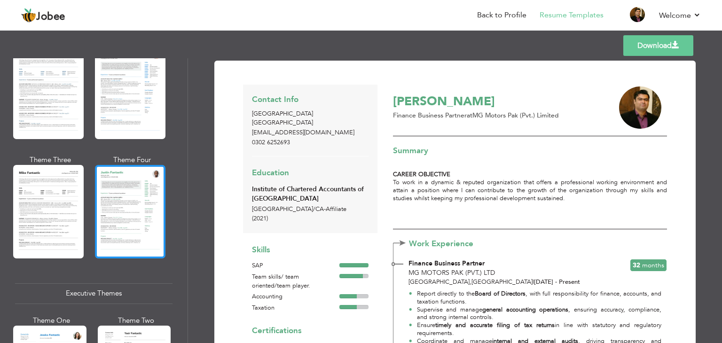
click at [146, 183] on div at bounding box center [130, 211] width 71 height 93
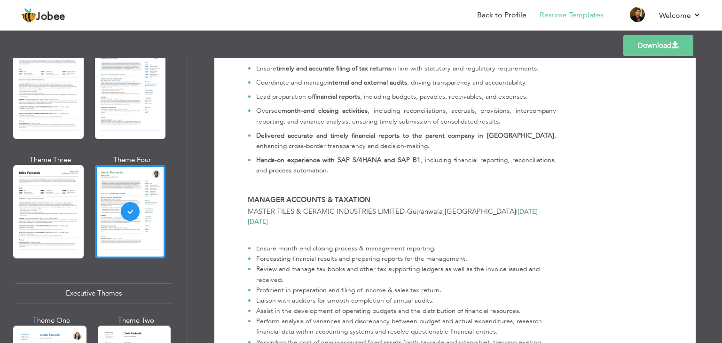
scroll to position [0, 0]
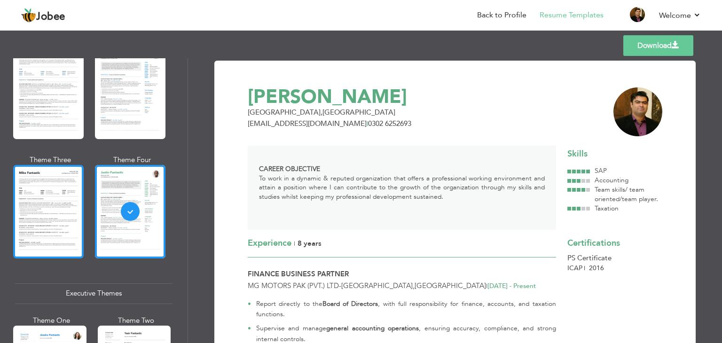
click at [55, 191] on div at bounding box center [48, 211] width 71 height 93
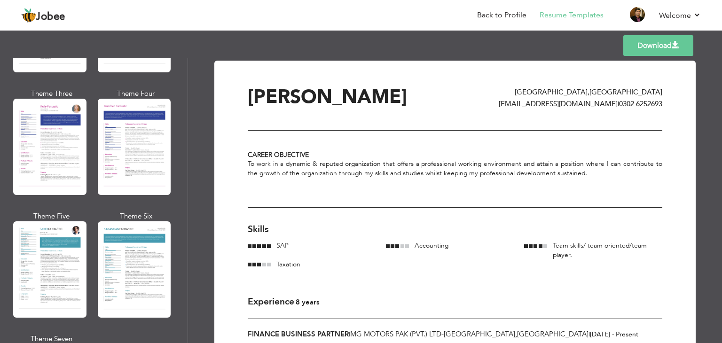
scroll to position [1272, 0]
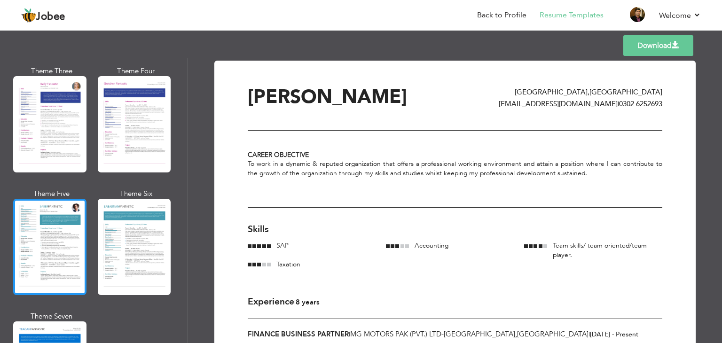
click at [54, 240] on div at bounding box center [49, 247] width 73 height 96
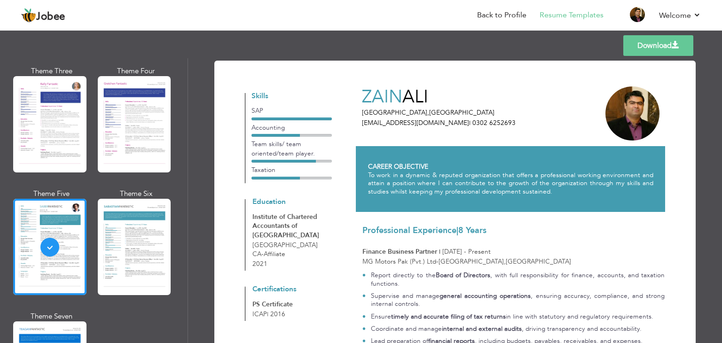
drag, startPoint x: 718, startPoint y: 105, endPoint x: 721, endPoint y: 119, distance: 14.4
click at [721, 119] on div "Download ZAIN ALI Lahore , Pakistan zain.ali012@gmail.com | 0302 6252693 CAREER…" at bounding box center [455, 200] width 534 height 285
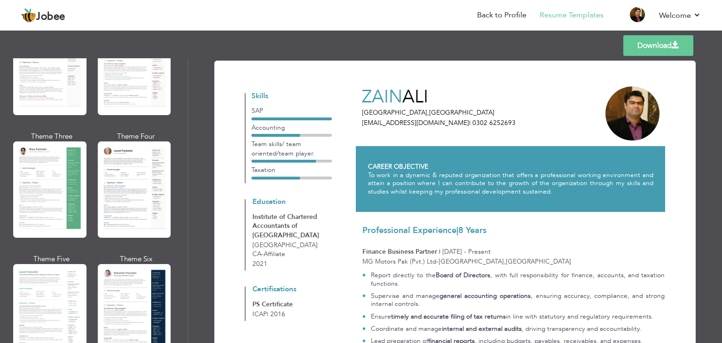
scroll to position [101, 0]
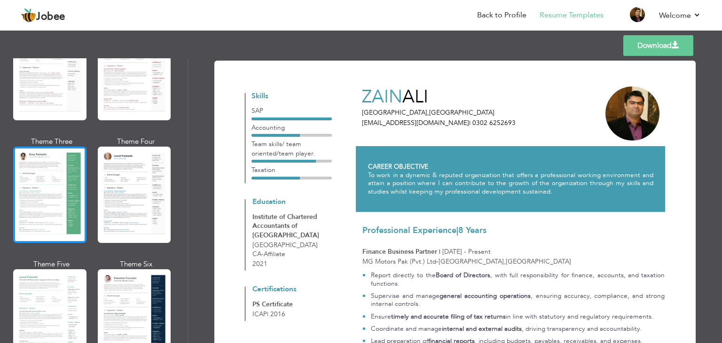
click at [34, 181] on div at bounding box center [49, 195] width 73 height 96
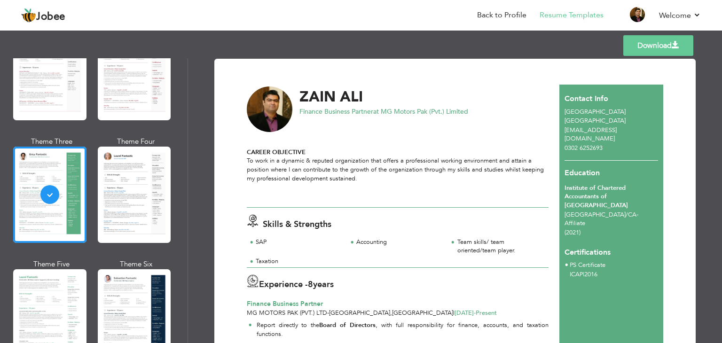
scroll to position [0, 0]
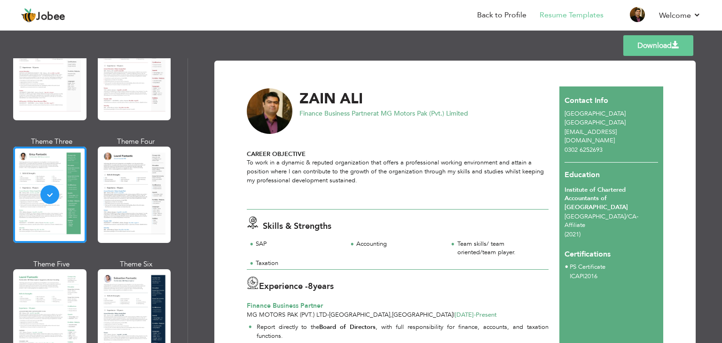
click at [662, 44] on link "Download" at bounding box center [659, 45] width 70 height 21
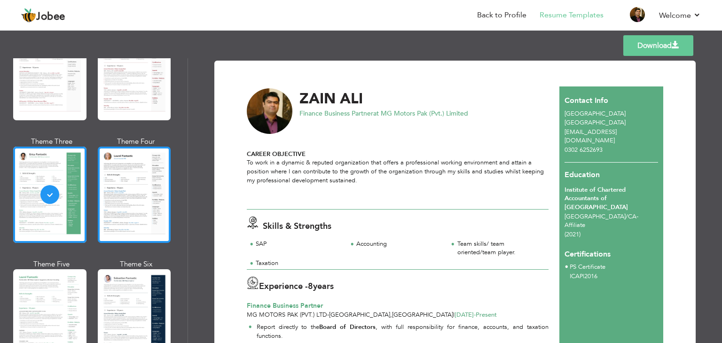
click at [151, 201] on div at bounding box center [134, 195] width 73 height 96
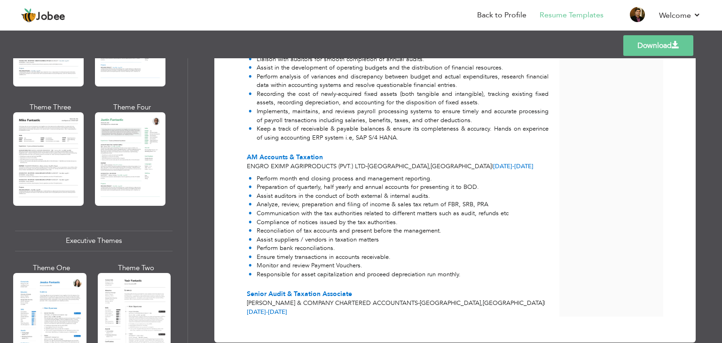
scroll to position [545, 0]
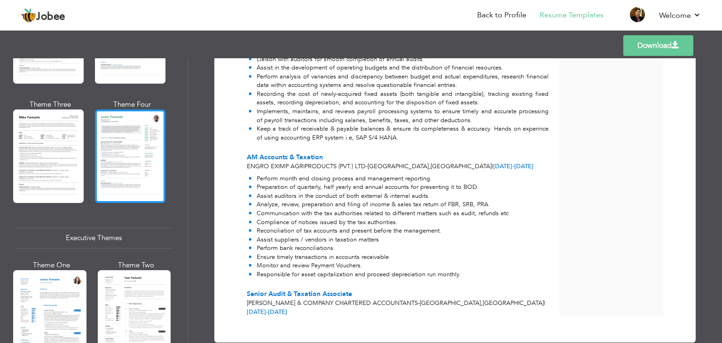
click at [140, 140] on div at bounding box center [130, 156] width 71 height 93
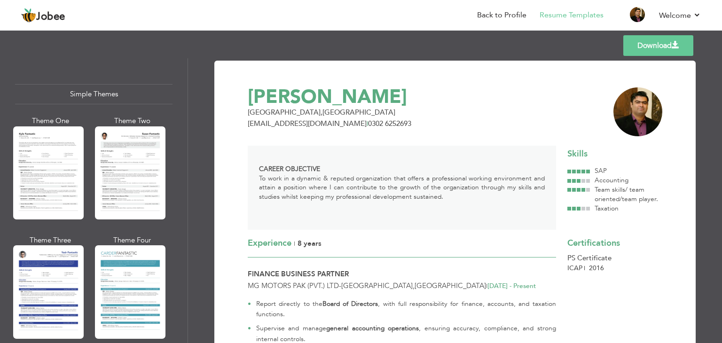
scroll to position [1634, 0]
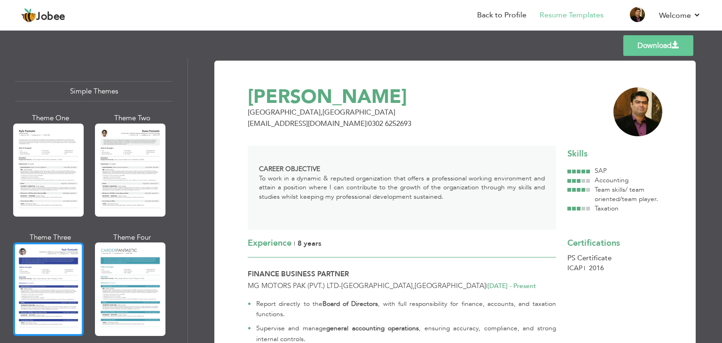
click at [57, 275] on div at bounding box center [48, 289] width 71 height 93
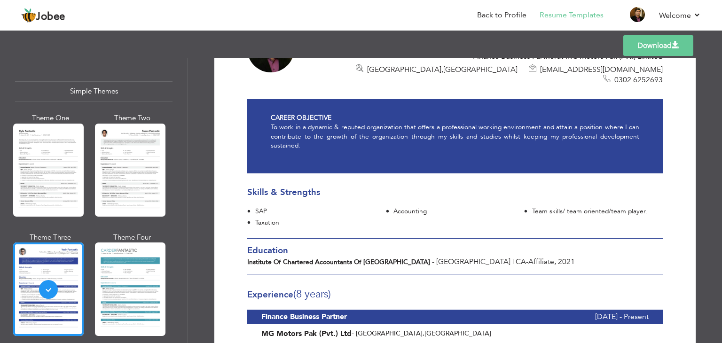
scroll to position [0, 0]
